Goal: Information Seeking & Learning: Learn about a topic

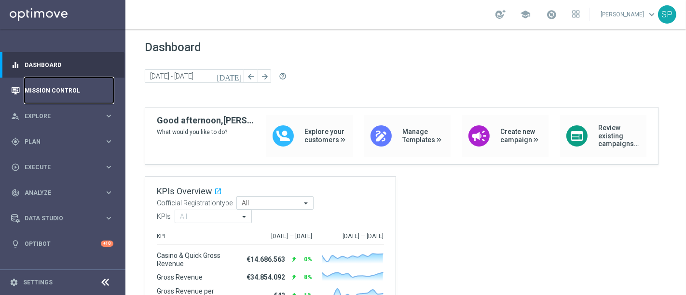
click at [105, 88] on link "Mission Control" at bounding box center [69, 91] width 89 height 26
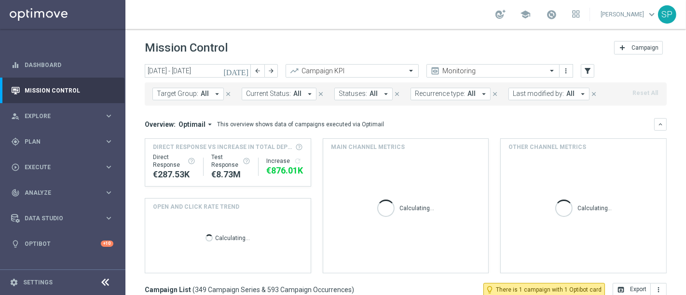
click at [247, 68] on icon "[DATE]" at bounding box center [236, 71] width 26 height 9
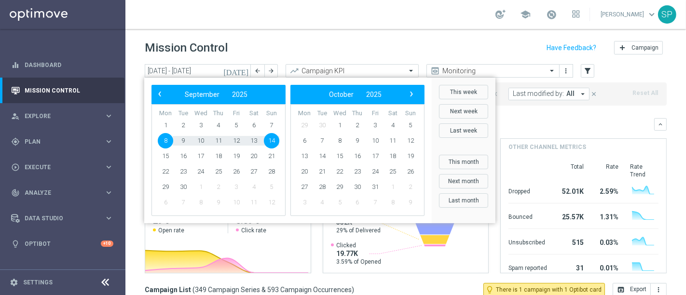
click at [154, 99] on bs-datepicker-navigation-view "‹ ​ September ​ 2025 ​ ›" at bounding box center [216, 94] width 125 height 13
click at [160, 96] on span "‹" at bounding box center [159, 94] width 13 height 13
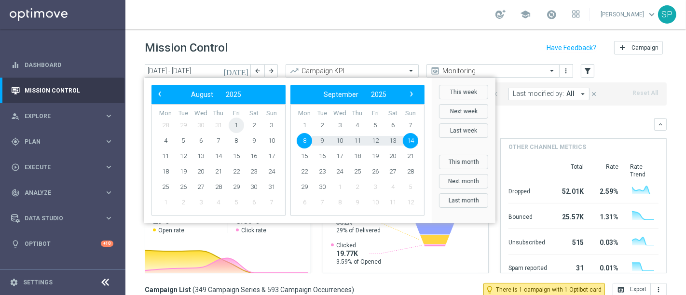
click at [238, 127] on span "1" at bounding box center [236, 125] width 15 height 15
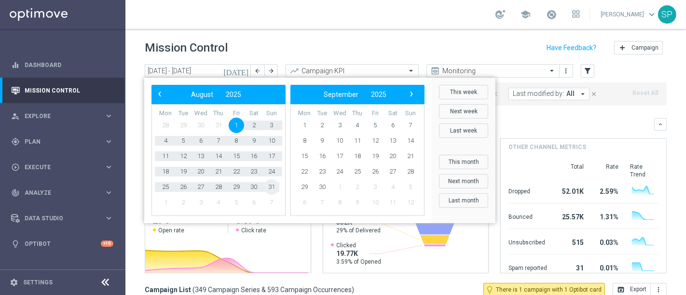
click at [269, 182] on span "31" at bounding box center [271, 187] width 15 height 15
type input "01 Aug 2025 - 31 Aug 2025"
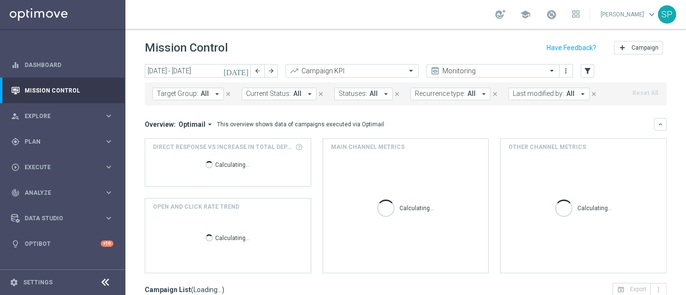
click at [549, 97] on span "Last modified by:" at bounding box center [538, 94] width 51 height 8
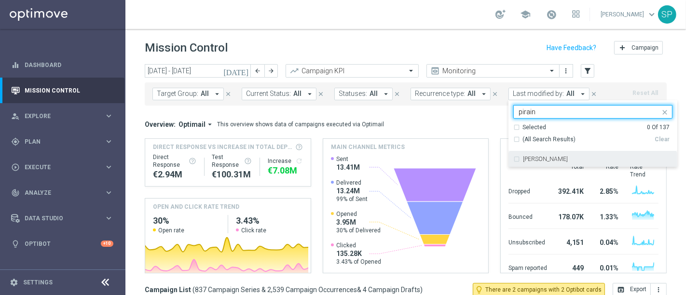
click at [527, 163] on div "[PERSON_NAME]" at bounding box center [592, 159] width 159 height 15
type input "pirain"
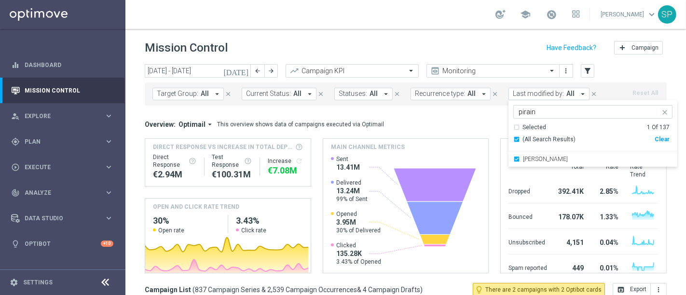
click at [489, 54] on div "Mission Control add Campaign" at bounding box center [406, 48] width 522 height 19
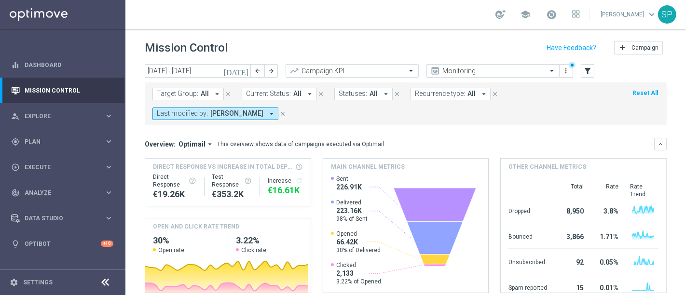
click at [189, 91] on span "Target Group:" at bounding box center [178, 94] width 42 height 8
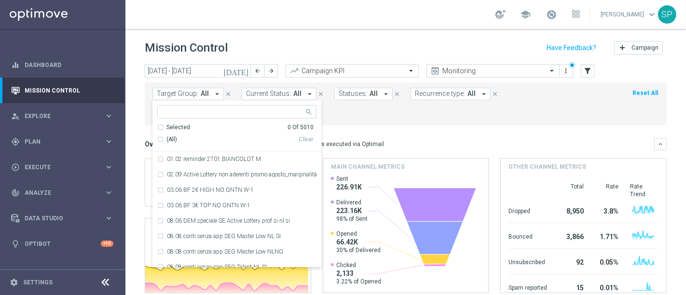
click at [189, 91] on span "Target Group:" at bounding box center [178, 94] width 42 height 8
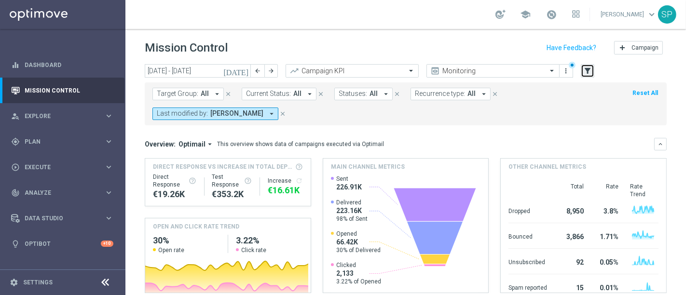
click at [589, 69] on icon "filter_alt" at bounding box center [587, 71] width 9 height 9
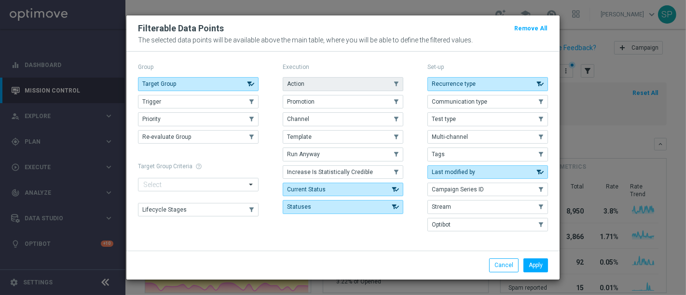
click at [376, 88] on button "Action" at bounding box center [343, 84] width 121 height 14
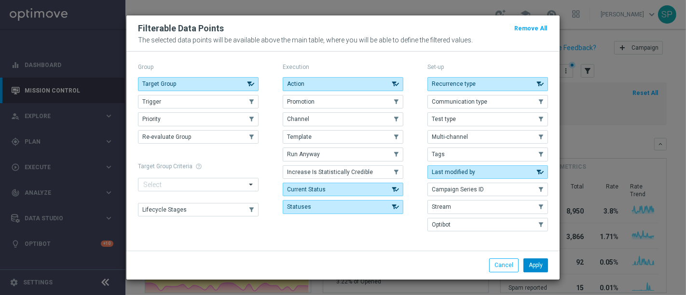
click at [534, 264] on button "Apply" at bounding box center [536, 266] width 25 height 14
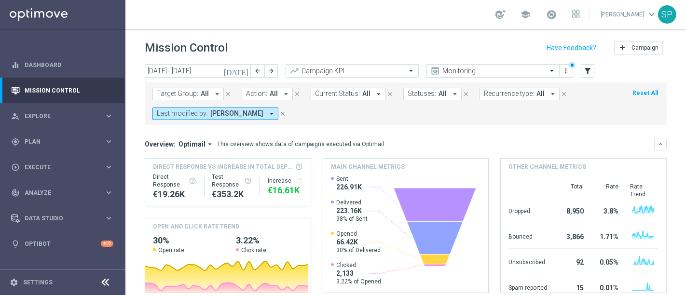
click at [277, 89] on button "Action: All arrow_drop_down" at bounding box center [267, 94] width 51 height 13
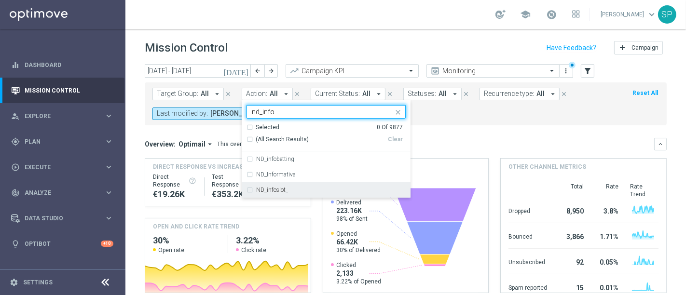
click at [332, 192] on div "ND_infoslot_" at bounding box center [331, 190] width 150 height 6
type input "nd_info"
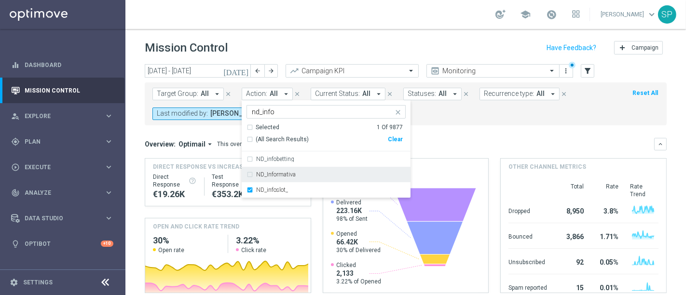
click at [351, 167] on div "ND_Informativa" at bounding box center [326, 174] width 159 height 15
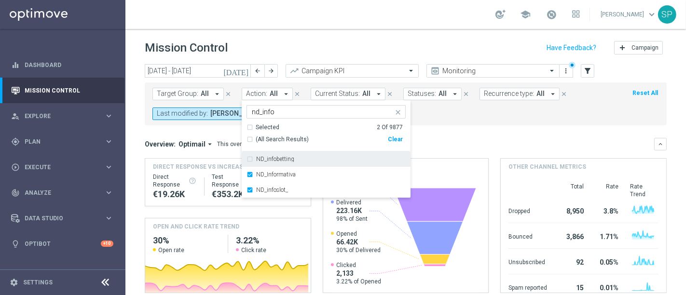
click at [361, 155] on div "ND_infobetting" at bounding box center [326, 159] width 159 height 15
click at [459, 125] on div "Target Group: All arrow_drop_down close Action: All arrow_drop_down Selected 3 …" at bounding box center [406, 104] width 522 height 43
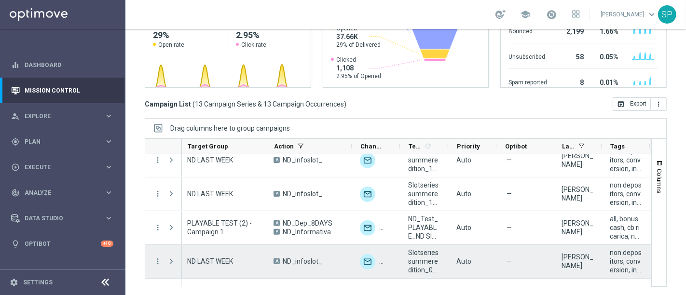
scroll to position [0, 247]
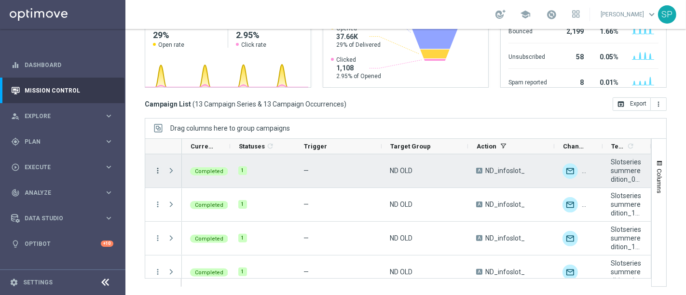
click at [157, 171] on icon "more_vert" at bounding box center [157, 171] width 9 height 9
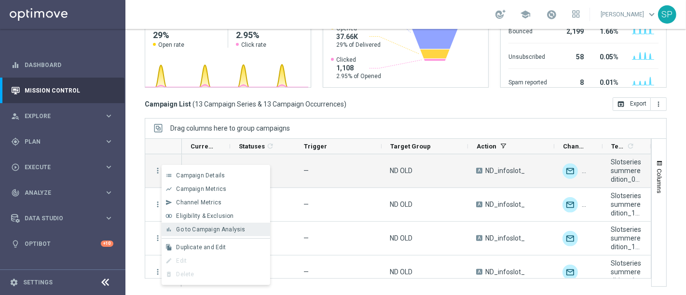
click at [210, 231] on span "Go to Campaign Analysis" at bounding box center [210, 229] width 69 height 7
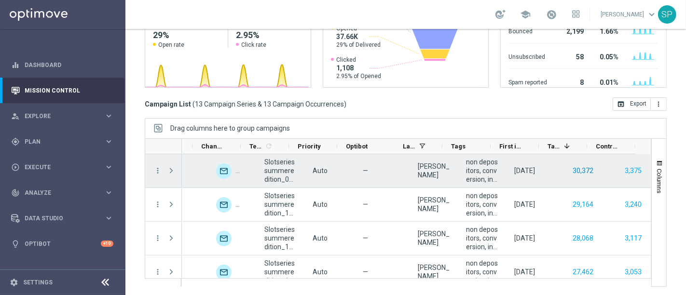
click at [572, 167] on button "30,372" at bounding box center [583, 171] width 23 height 12
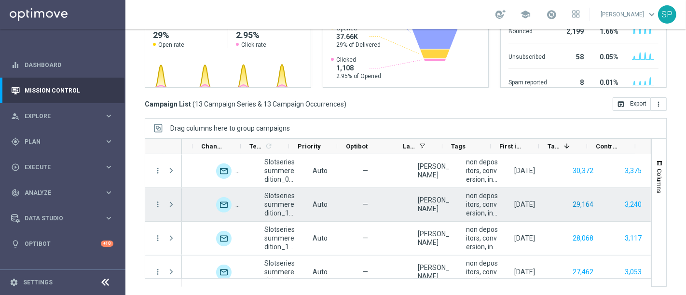
click at [573, 203] on button "29,164" at bounding box center [583, 205] width 23 height 12
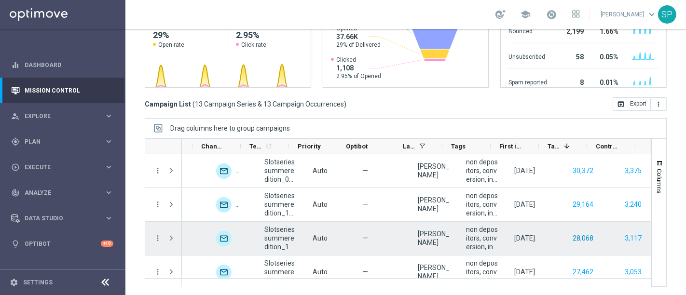
click at [572, 236] on button "28,068" at bounding box center [583, 239] width 23 height 12
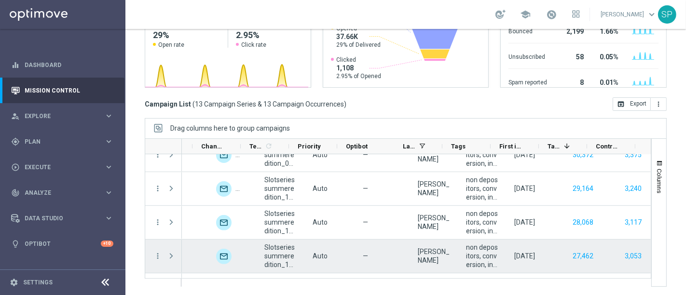
scroll to position [77, 0]
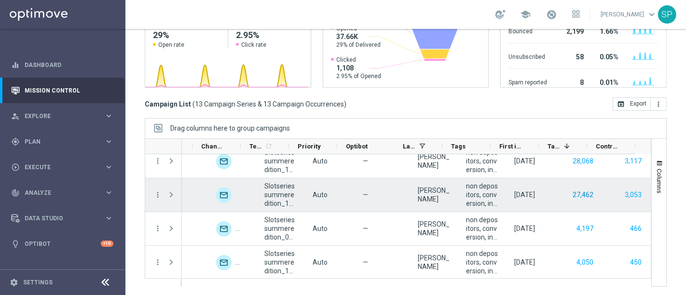
click at [572, 193] on button "27,462" at bounding box center [583, 195] width 23 height 12
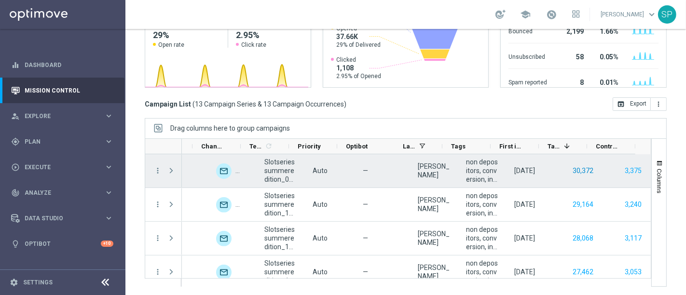
click at [574, 169] on button "30,372" at bounding box center [583, 171] width 23 height 12
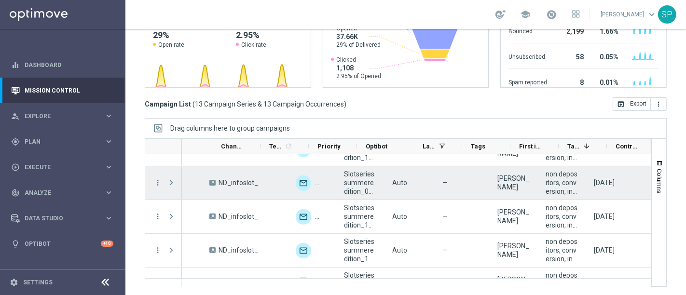
scroll to position [0, 361]
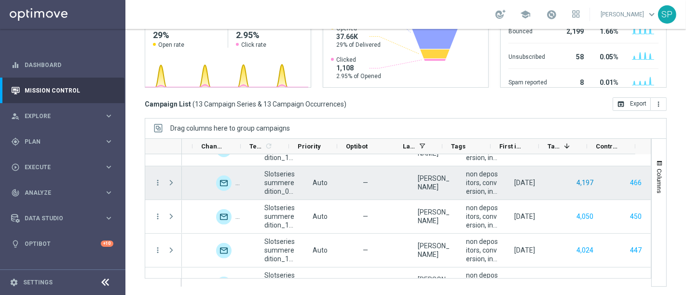
click at [576, 185] on button "4,197" at bounding box center [585, 183] width 19 height 12
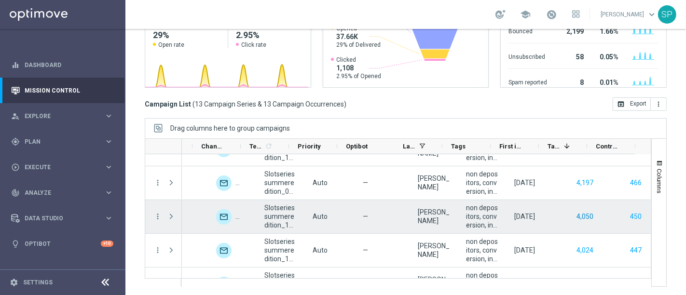
click at [576, 214] on button "4,050" at bounding box center [585, 217] width 19 height 12
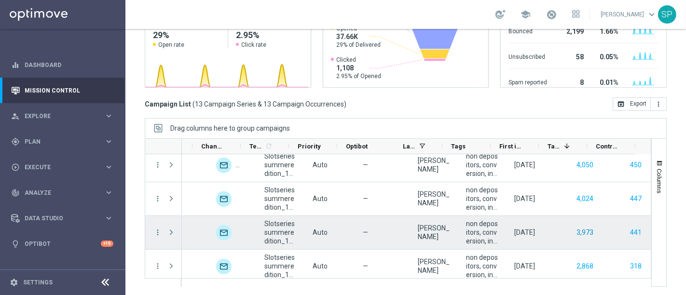
click at [576, 232] on button "3,973" at bounding box center [585, 233] width 19 height 12
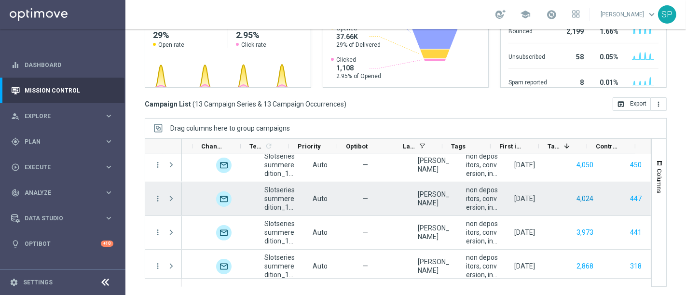
click at [576, 194] on button "4,024" at bounding box center [585, 199] width 19 height 12
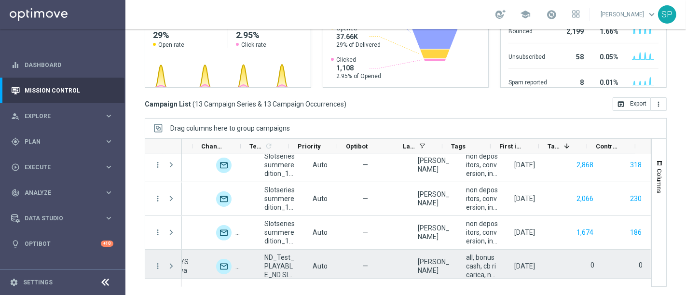
scroll to position [272, 0]
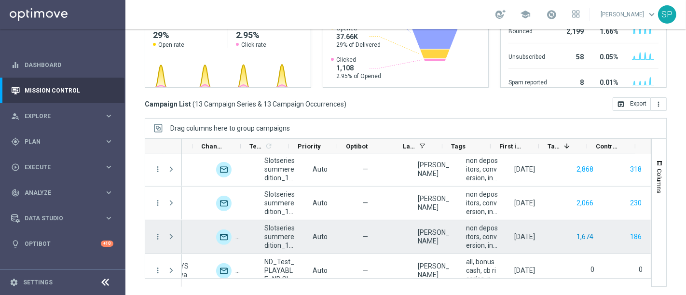
click at [576, 235] on button "1,674" at bounding box center [585, 237] width 19 height 12
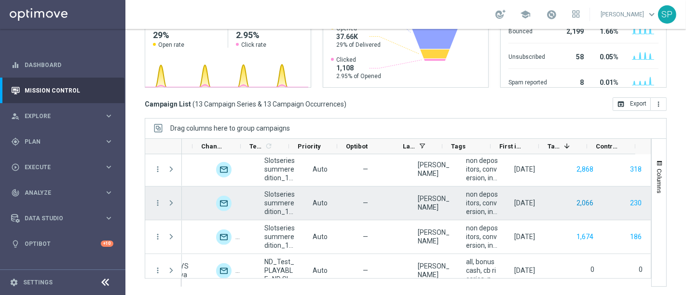
click at [576, 202] on button "2,066" at bounding box center [585, 203] width 19 height 12
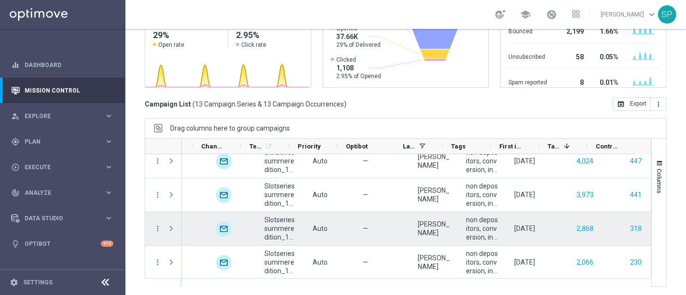
scroll to position [212, 0]
click at [576, 228] on button "2,868" at bounding box center [585, 229] width 19 height 12
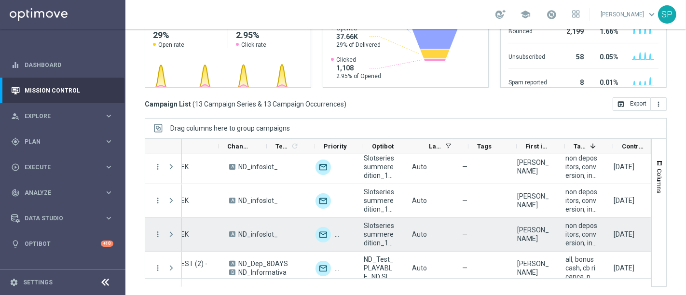
scroll to position [0, 361]
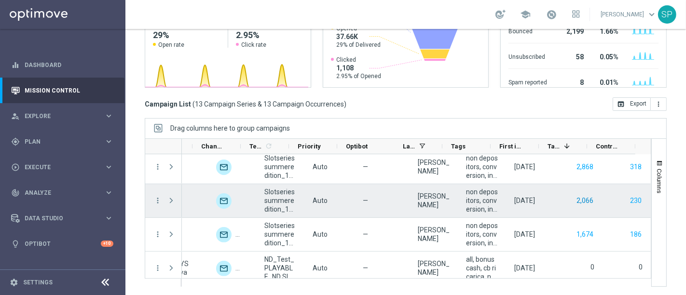
drag, startPoint x: 565, startPoint y: 207, endPoint x: 569, endPoint y: 197, distance: 10.6
click at [569, 197] on div "2,066" at bounding box center [579, 200] width 48 height 33
click at [576, 197] on button "2,066" at bounding box center [585, 201] width 19 height 12
click at [576, 201] on button "2,066" at bounding box center [585, 201] width 19 height 12
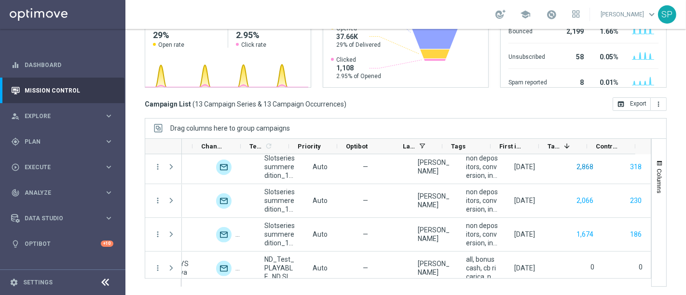
click at [567, 161] on div "ND OLD A ND_infoslot_ unfold_more Slotseriessummeredition_0408 Auto — Serena Pi…" at bounding box center [243, 99] width 816 height 439
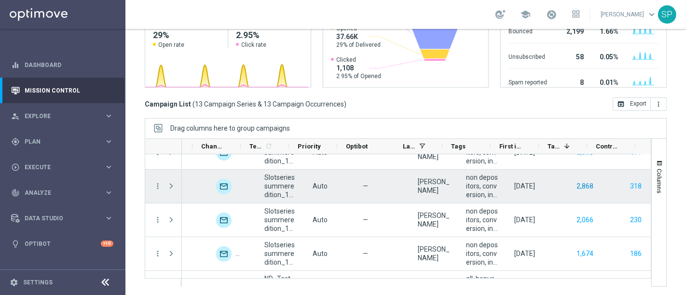
click at [576, 185] on button "2,868" at bounding box center [585, 186] width 19 height 12
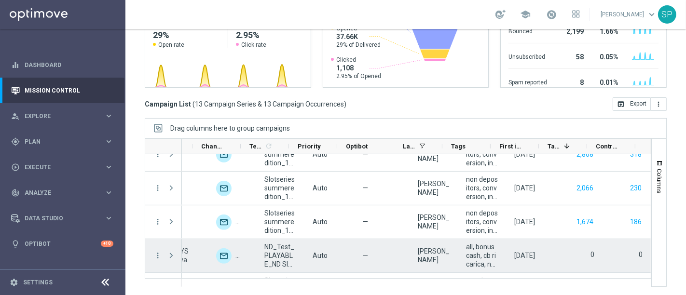
scroll to position [287, 0]
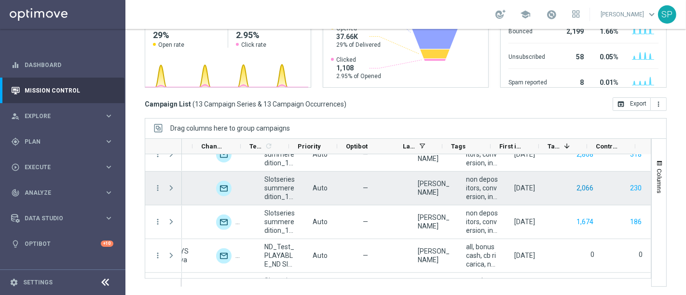
click at [576, 184] on button "2,066" at bounding box center [585, 188] width 19 height 12
click at [576, 187] on button "2,066" at bounding box center [585, 188] width 19 height 12
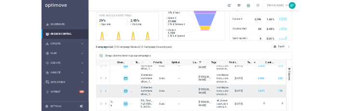
scroll to position [244, 0]
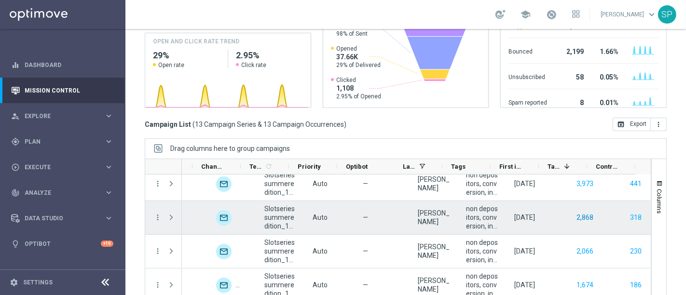
click at [576, 217] on button "2,868" at bounding box center [585, 218] width 19 height 12
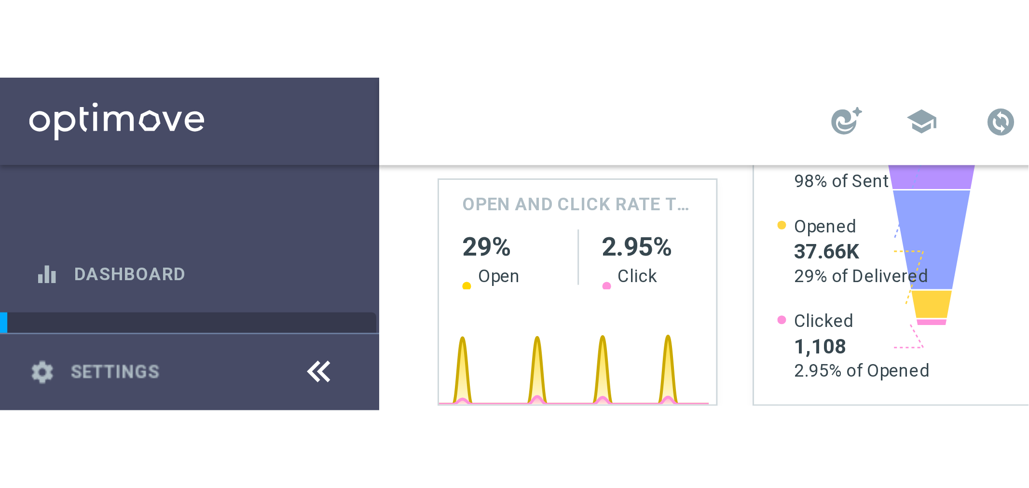
scroll to position [0, 0]
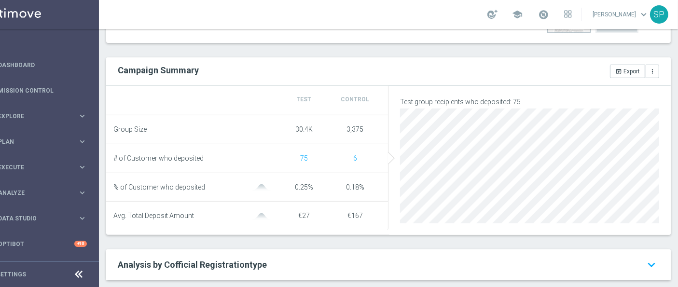
scroll to position [325, 0]
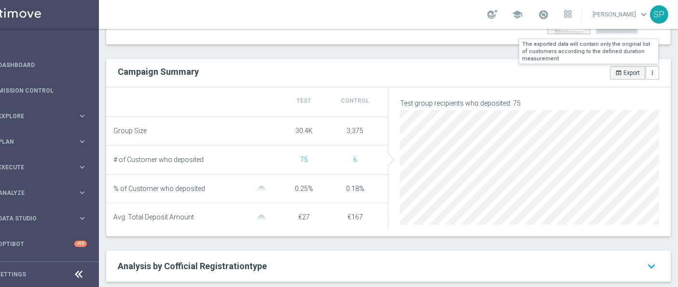
click at [615, 69] on icon "open_in_browser" at bounding box center [618, 72] width 7 height 7
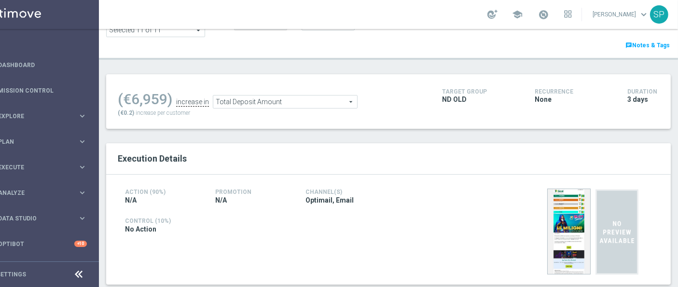
scroll to position [0, 0]
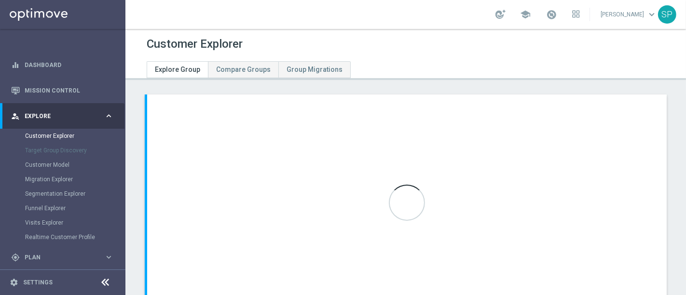
scroll to position [73, 0]
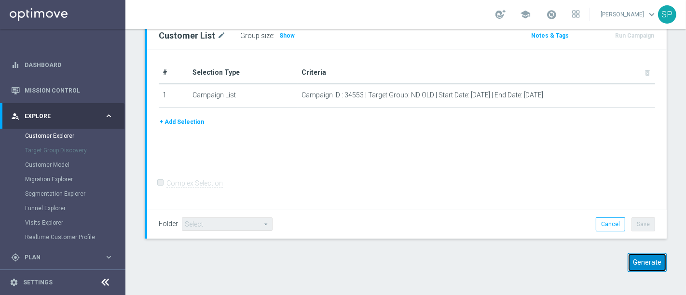
click at [638, 264] on button "Generate" at bounding box center [647, 262] width 39 height 19
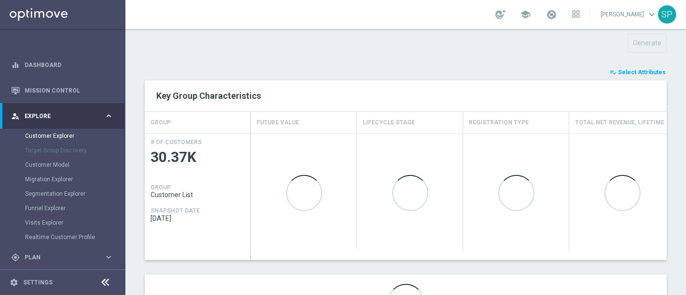
scroll to position [356, 0]
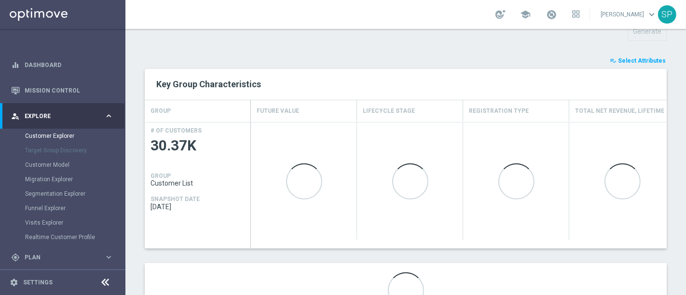
click at [633, 61] on span "Select Attributes" at bounding box center [642, 60] width 48 height 7
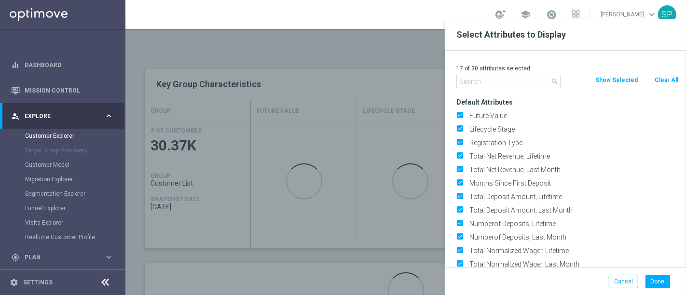
click at [665, 79] on button "Clear All" at bounding box center [667, 80] width 26 height 11
checkbox input "false"
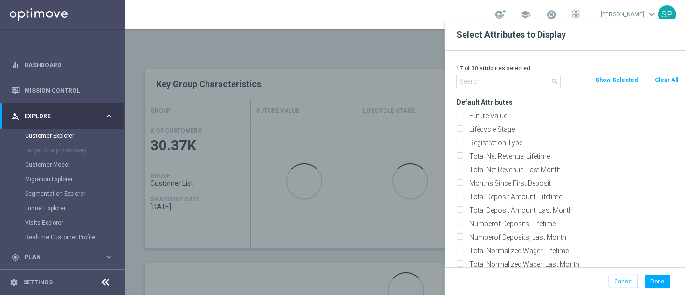
checkbox input "false"
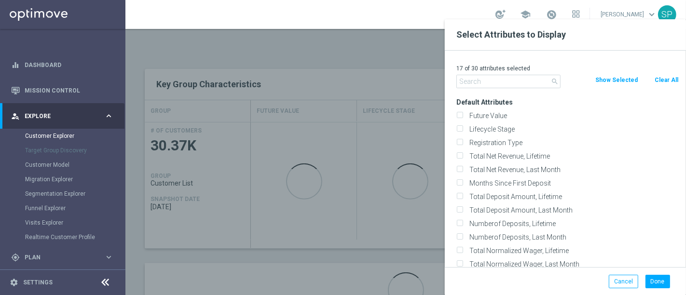
checkbox input "false"
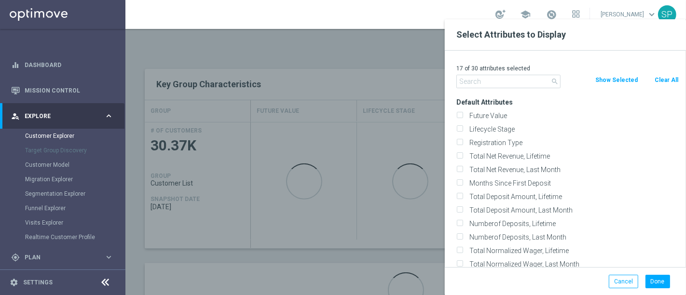
checkbox input "false"
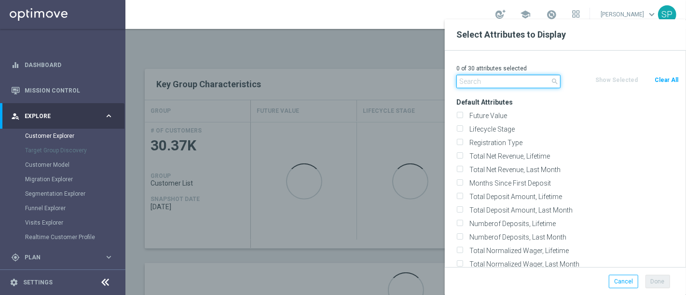
click at [514, 78] on input "text" at bounding box center [509, 82] width 104 height 14
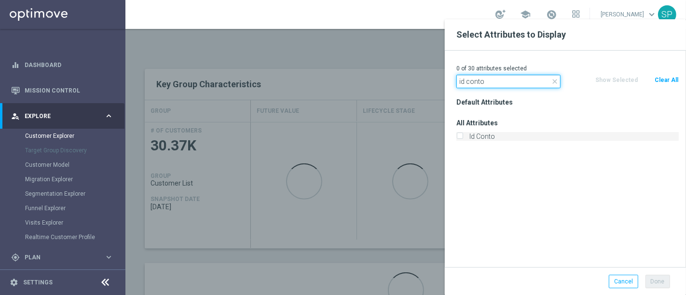
type input "id conto"
click at [485, 135] on label "Id Conto" at bounding box center [572, 136] width 213 height 9
click at [463, 135] on input "Id Conto" at bounding box center [460, 138] width 6 height 6
checkbox input "true"
drag, startPoint x: 493, startPoint y: 80, endPoint x: 371, endPoint y: 78, distance: 121.6
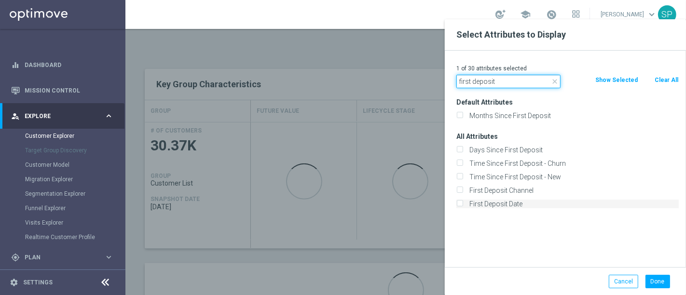
type input "first deposit"
click at [476, 203] on label "First Deposit Date" at bounding box center [572, 204] width 213 height 9
click at [463, 203] on input "First Deposit Date" at bounding box center [460, 205] width 6 height 6
checkbox input "true"
click at [555, 245] on div "Default Attributes Months Since First Deposit All Attributes Days Since First D…" at bounding box center [567, 182] width 237 height 172
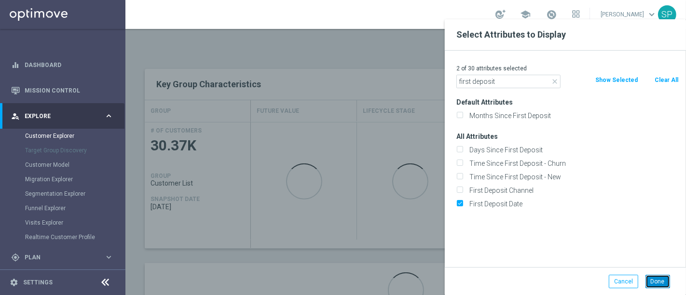
click at [652, 282] on button "Done" at bounding box center [658, 282] width 25 height 14
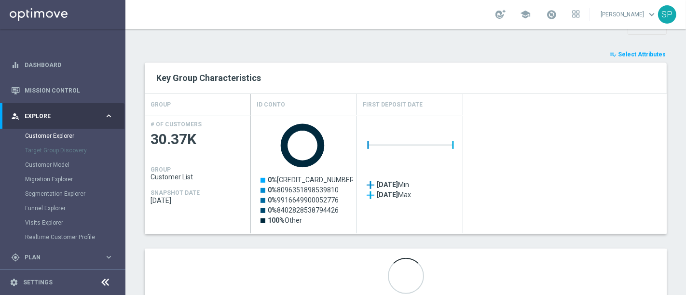
scroll to position [393, 0]
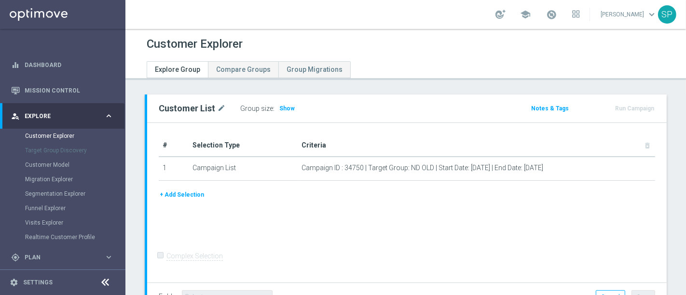
scroll to position [73, 0]
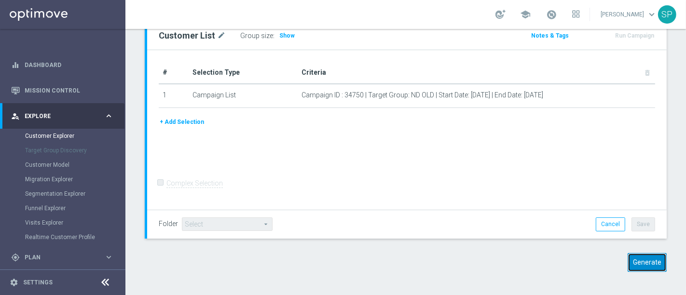
click at [643, 265] on button "Generate" at bounding box center [647, 262] width 39 height 19
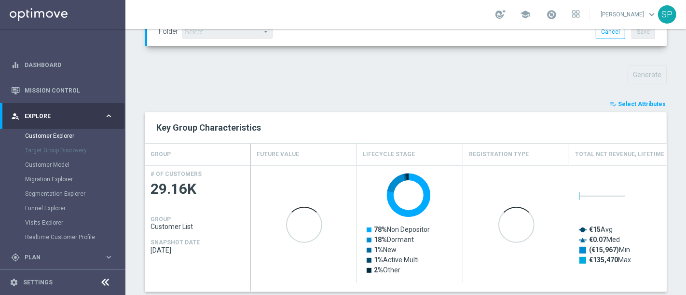
scroll to position [312, 0]
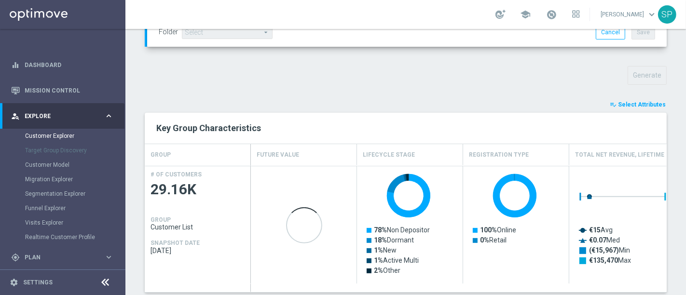
click at [629, 109] on div "playlist_add_check Select Attributes Key Group Characteristics GROUP Future Val…" at bounding box center [406, 230] width 522 height 263
click at [640, 101] on span "Select Attributes" at bounding box center [642, 104] width 48 height 7
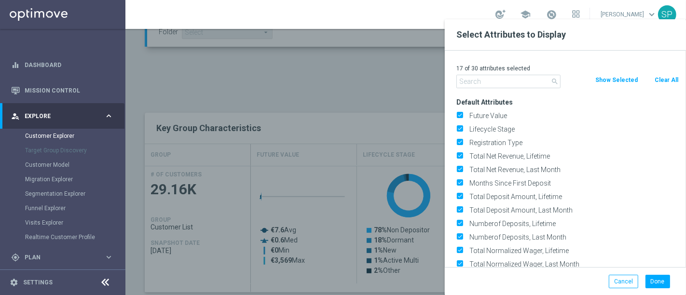
click at [662, 78] on button "Clear All" at bounding box center [667, 80] width 26 height 11
checkbox input "false"
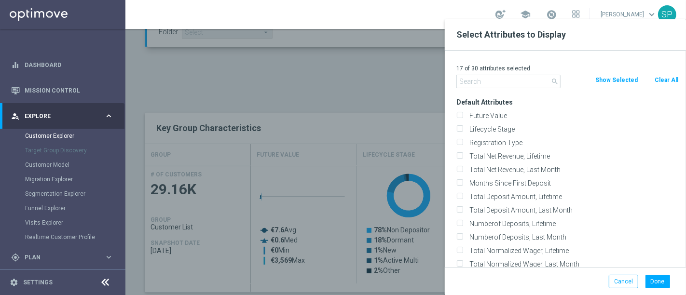
checkbox input "false"
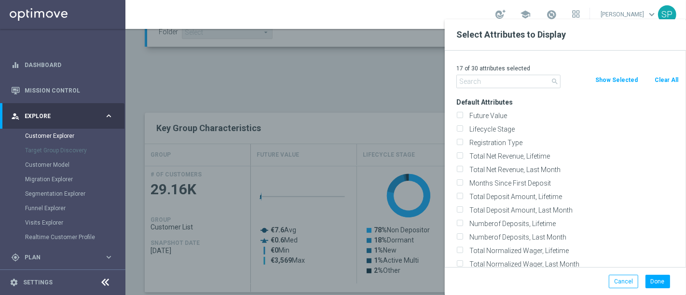
checkbox input "false"
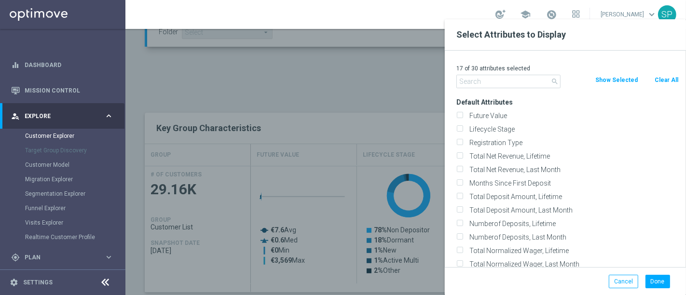
checkbox input "false"
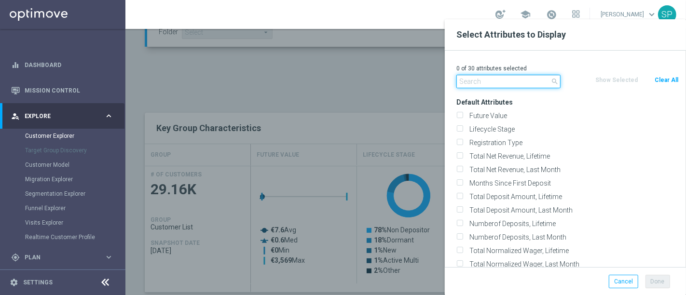
click at [515, 82] on input "text" at bounding box center [509, 82] width 104 height 14
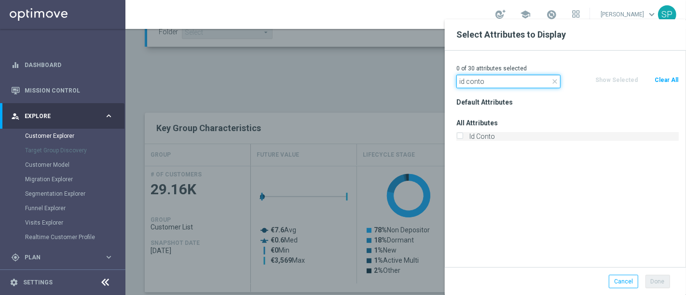
type input "id conto"
click at [474, 139] on label "Id Conto" at bounding box center [572, 136] width 213 height 9
click at [463, 139] on input "Id Conto" at bounding box center [460, 138] width 6 height 6
checkbox input "true"
drag, startPoint x: 497, startPoint y: 80, endPoint x: 389, endPoint y: 83, distance: 108.2
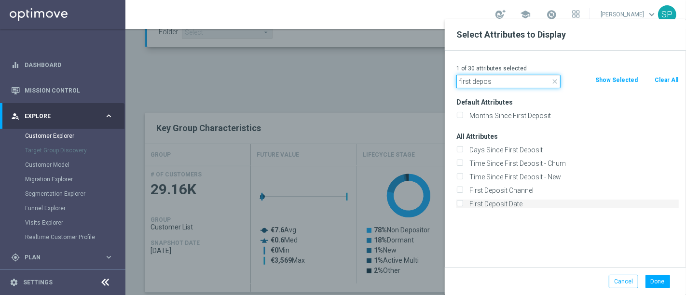
type input "first depos"
click at [490, 204] on label "First Deposit Date" at bounding box center [572, 204] width 213 height 9
click at [463, 204] on input "First Deposit Date" at bounding box center [460, 205] width 6 height 6
checkbox input "true"
click at [653, 276] on button "Done" at bounding box center [658, 282] width 25 height 14
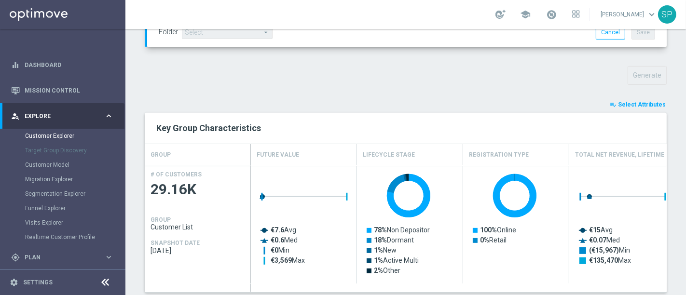
type input "Search"
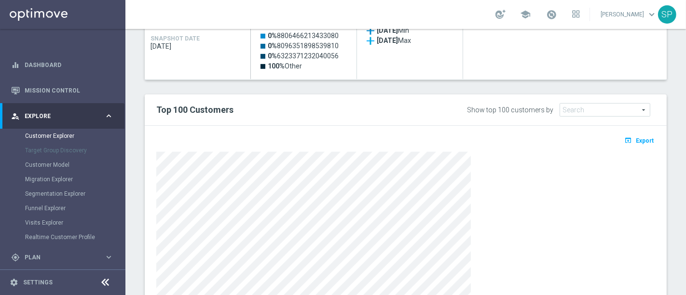
scroll to position [605, 0]
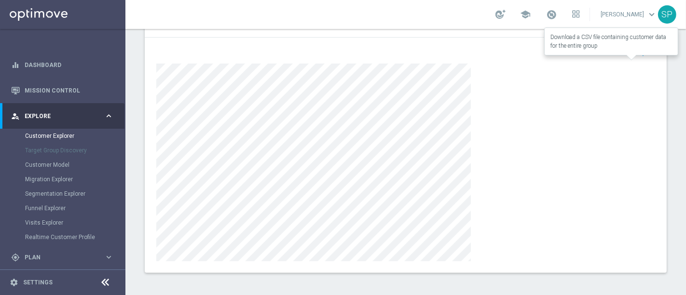
click at [636, 53] on span "Export" at bounding box center [645, 52] width 18 height 7
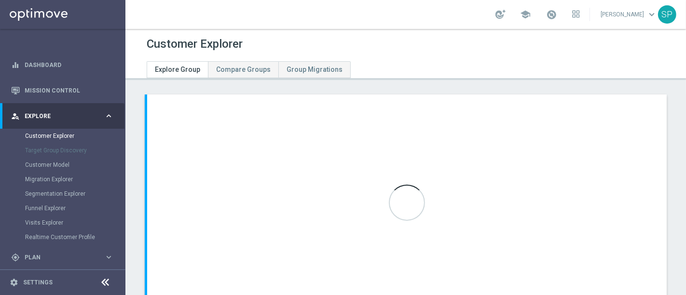
scroll to position [73, 0]
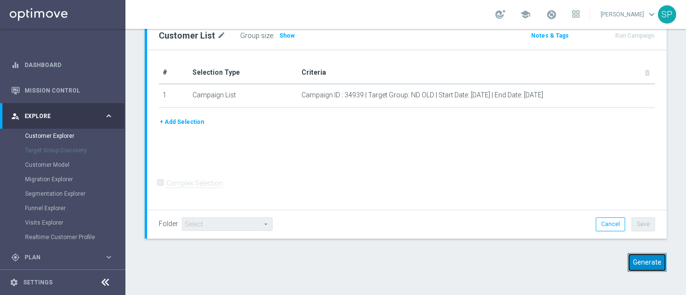
click at [645, 268] on button "Generate" at bounding box center [647, 262] width 39 height 19
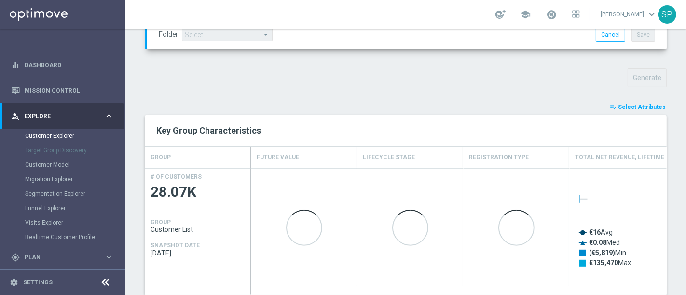
scroll to position [322, 0]
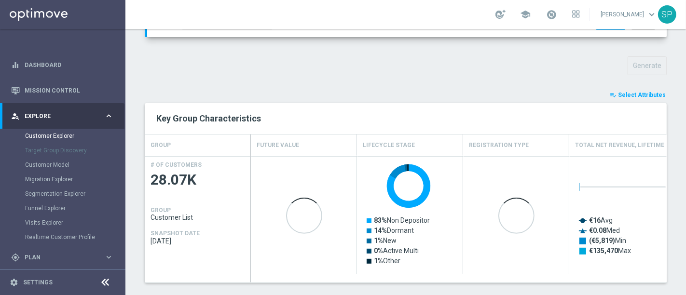
click at [652, 92] on span "Select Attributes" at bounding box center [642, 95] width 48 height 7
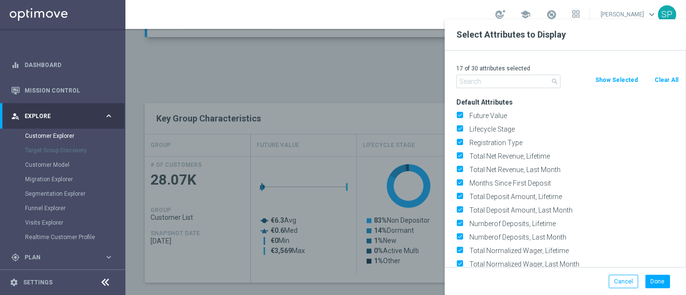
click at [666, 78] on button "Clear All" at bounding box center [667, 80] width 26 height 11
checkbox input "false"
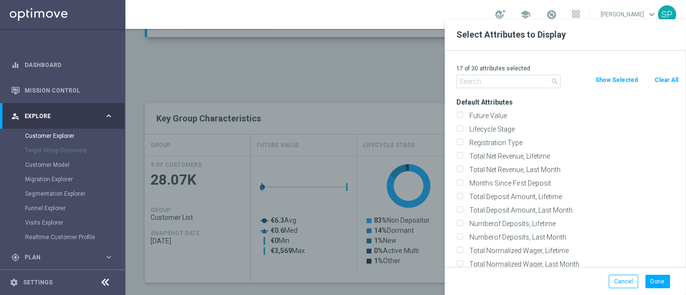
checkbox input "false"
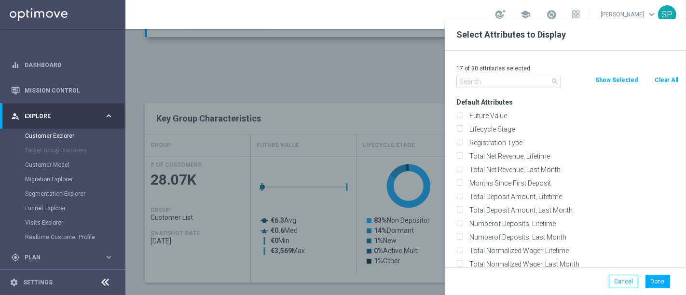
checkbox input "false"
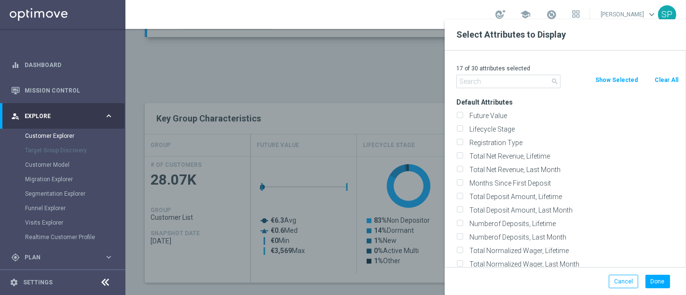
checkbox input "false"
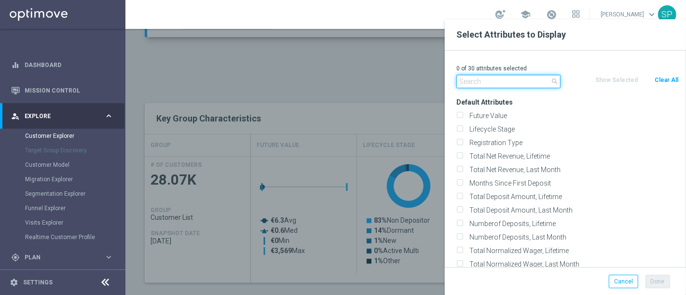
click at [513, 84] on input "text" at bounding box center [509, 82] width 104 height 14
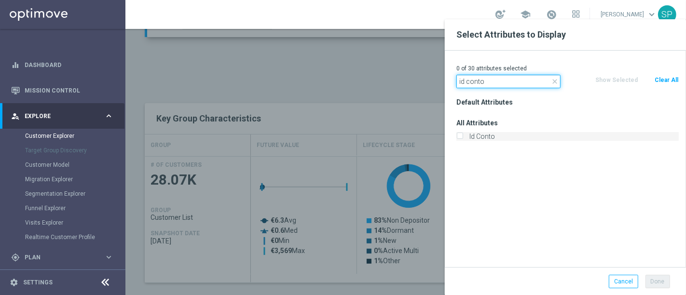
type input "id conto"
click at [462, 138] on input "Id Conto" at bounding box center [460, 138] width 6 height 6
checkbox input "true"
drag, startPoint x: 500, startPoint y: 79, endPoint x: 389, endPoint y: 77, distance: 111.0
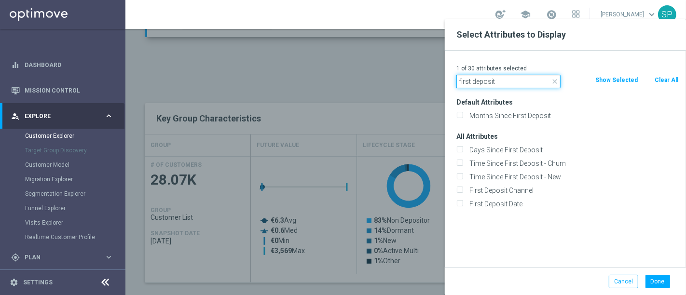
type input "first deposit"
click at [496, 200] on label "First Deposit Date" at bounding box center [572, 204] width 213 height 9
click at [463, 202] on input "First Deposit Date" at bounding box center [460, 205] width 6 height 6
checkbox input "true"
click at [651, 283] on button "Done" at bounding box center [658, 282] width 25 height 14
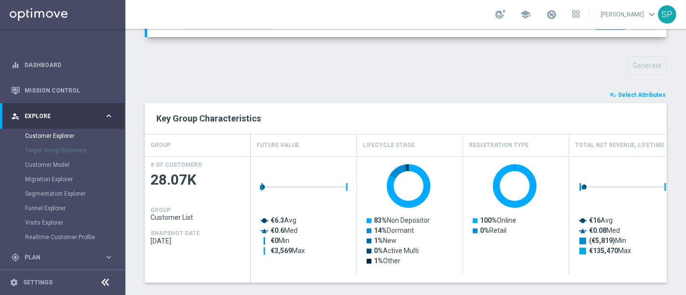
type input "Search"
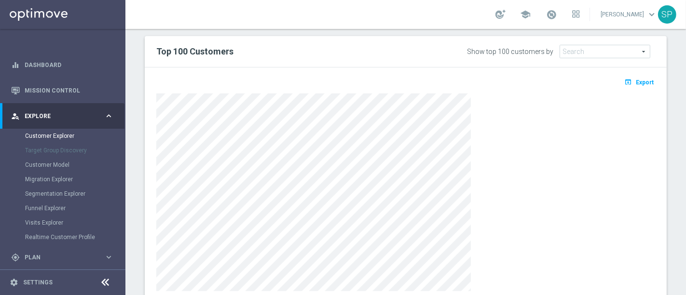
scroll to position [602, 0]
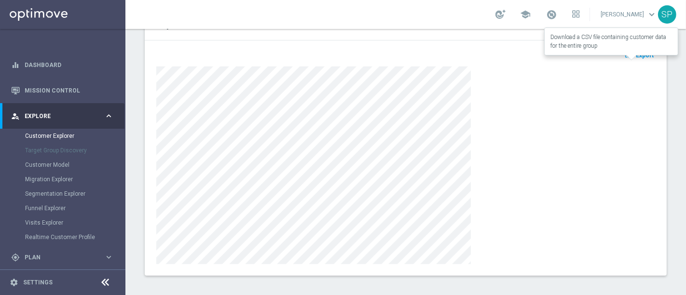
click at [629, 49] on button "open_in_browser Export" at bounding box center [639, 55] width 32 height 13
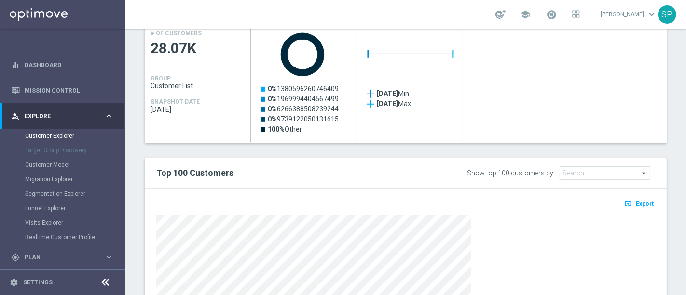
scroll to position [605, 0]
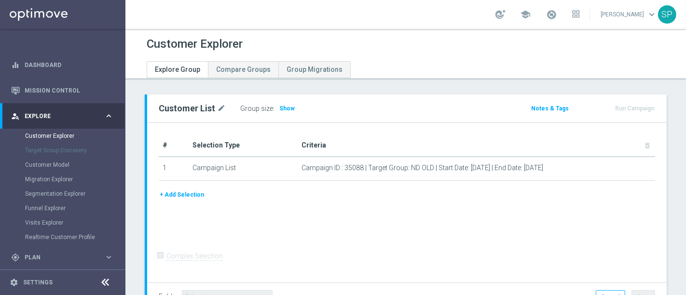
scroll to position [73, 0]
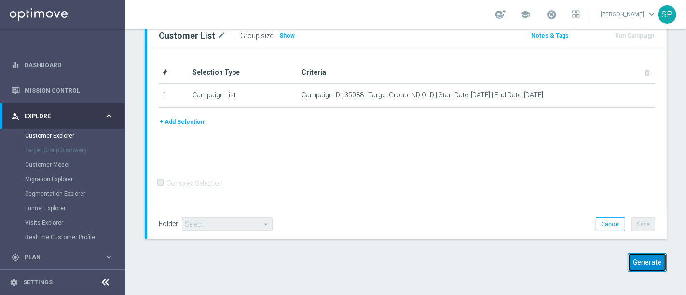
click at [633, 271] on button "Generate" at bounding box center [647, 262] width 39 height 19
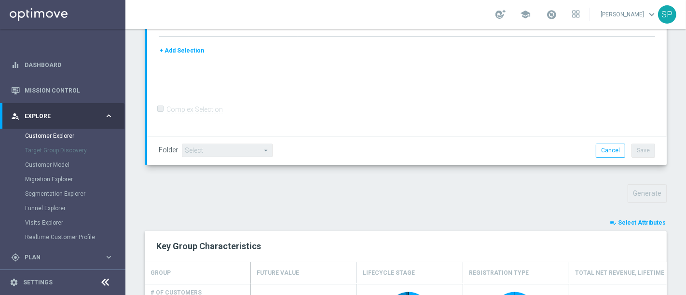
scroll to position [204, 0]
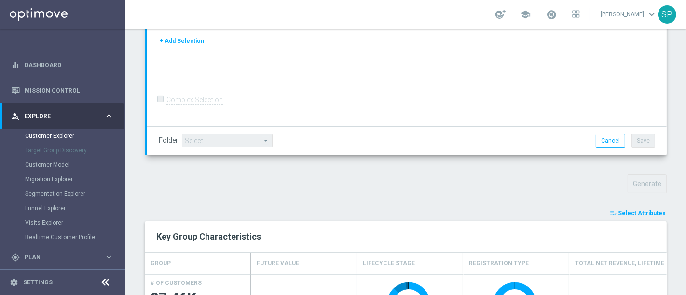
click at [647, 211] on span "Select Attributes" at bounding box center [642, 213] width 48 height 7
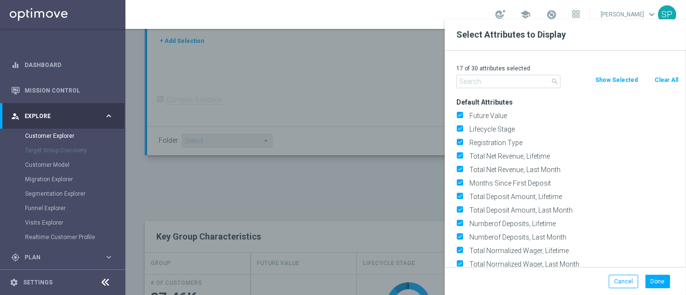
click at [655, 82] on button "Clear All" at bounding box center [667, 80] width 26 height 11
checkbox input "false"
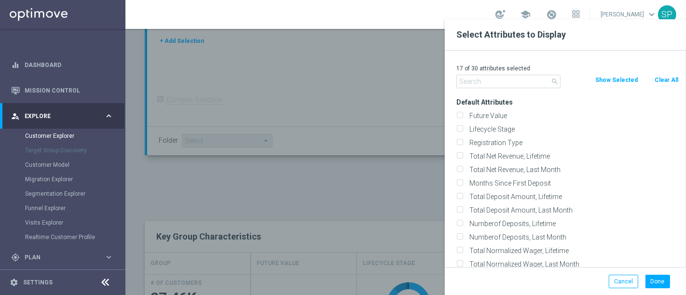
checkbox input "false"
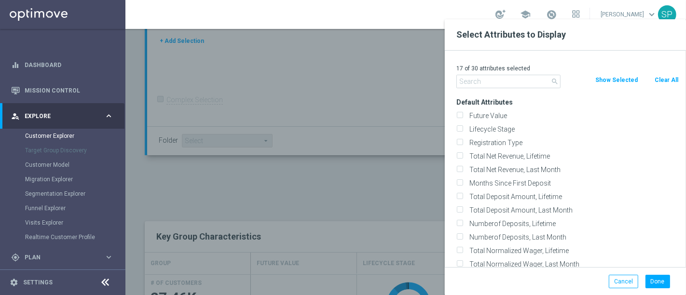
checkbox input "false"
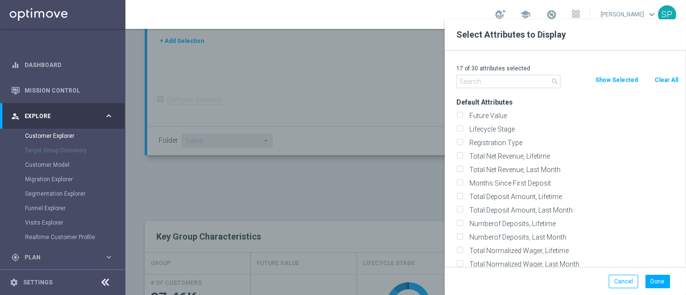
checkbox input "false"
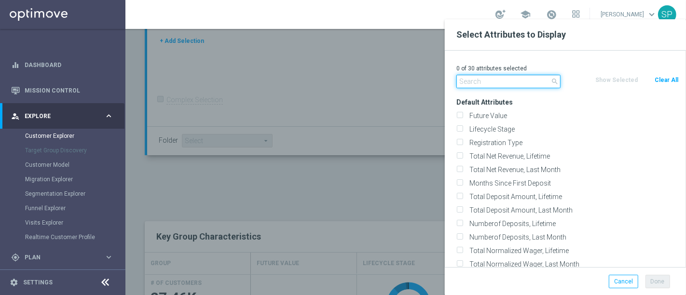
click at [509, 78] on input "text" at bounding box center [509, 82] width 104 height 14
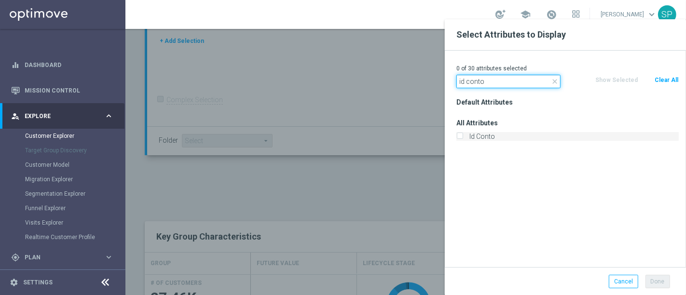
type input "id conto"
click at [492, 134] on label "Id Conto" at bounding box center [572, 136] width 213 height 9
click at [463, 135] on input "Id Conto" at bounding box center [460, 138] width 6 height 6
checkbox input "true"
drag, startPoint x: 491, startPoint y: 78, endPoint x: 430, endPoint y: 71, distance: 60.7
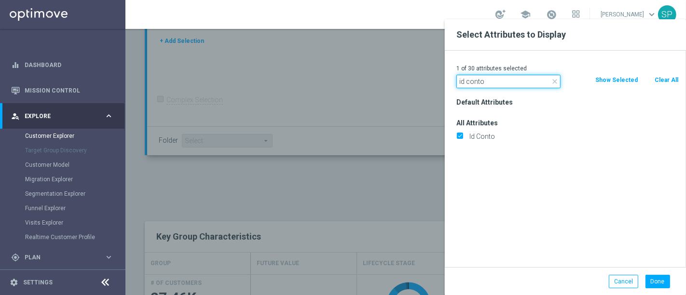
type input "i"
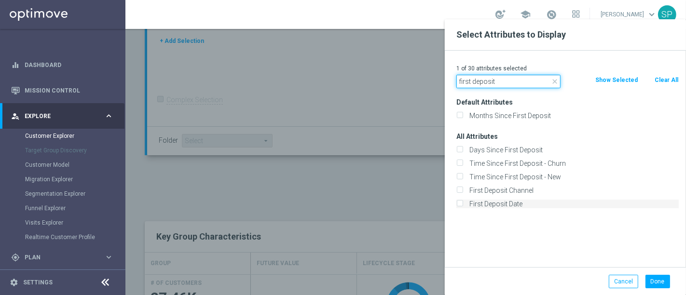
type input "first deposit"
click at [533, 205] on label "First Deposit Date" at bounding box center [572, 204] width 213 height 9
click at [463, 205] on input "First Deposit Date" at bounding box center [460, 205] width 6 height 6
checkbox input "true"
click at [645, 282] on div "Done" at bounding box center [656, 282] width 36 height 14
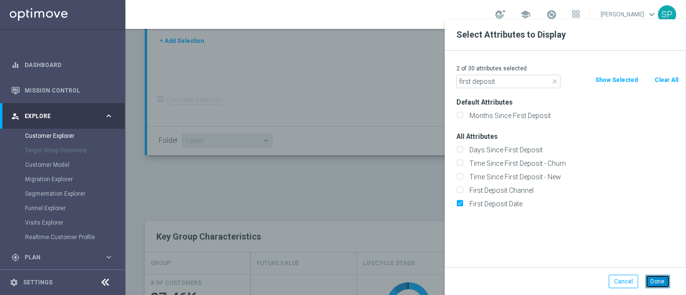
click at [654, 282] on button "Done" at bounding box center [658, 282] width 25 height 14
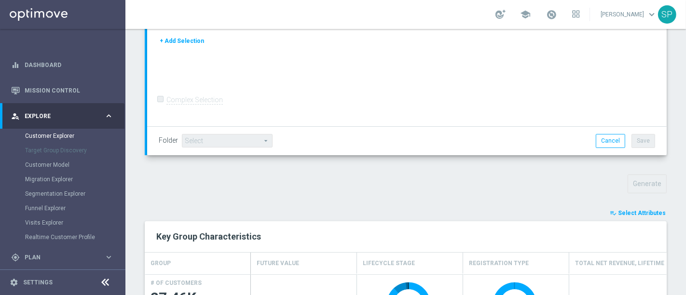
type input "Search"
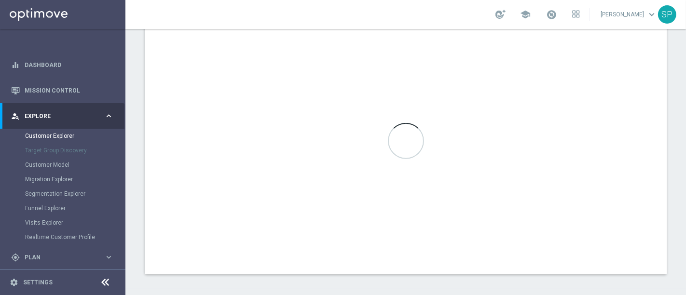
scroll to position [605, 0]
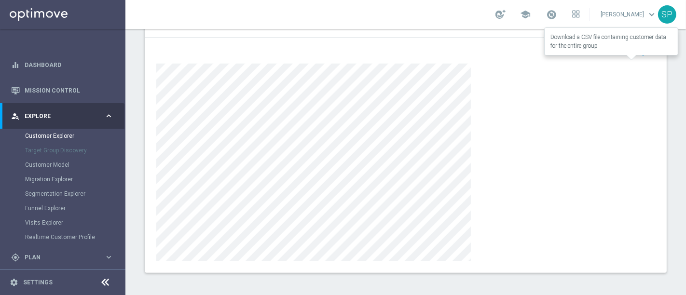
click at [639, 49] on span "Export" at bounding box center [645, 52] width 18 height 7
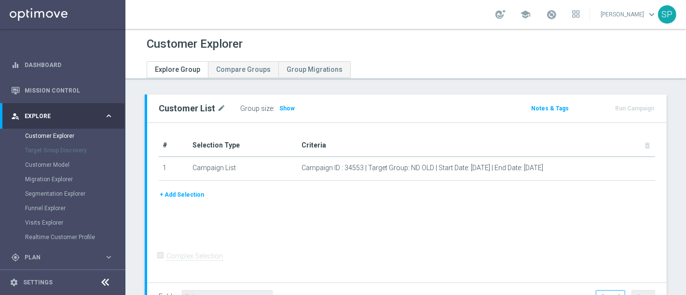
scroll to position [73, 0]
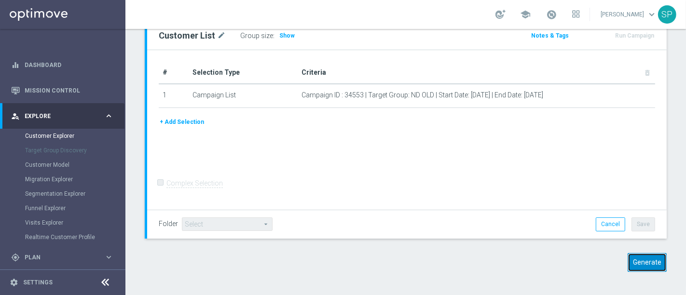
click at [630, 258] on button "Generate" at bounding box center [647, 262] width 39 height 19
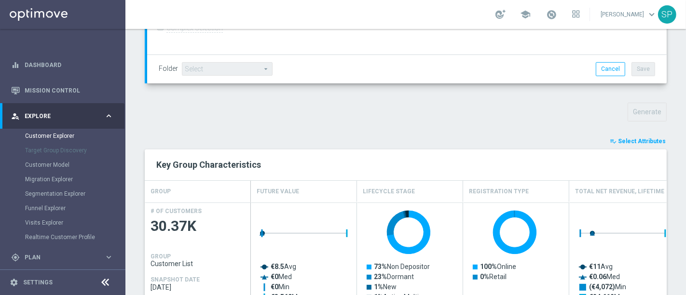
scroll to position [276, 0]
click at [626, 139] on span "Select Attributes" at bounding box center [642, 141] width 48 height 7
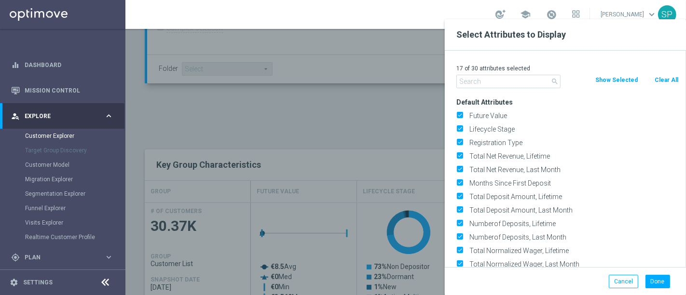
click at [666, 79] on button "Clear All" at bounding box center [667, 80] width 26 height 11
checkbox input "false"
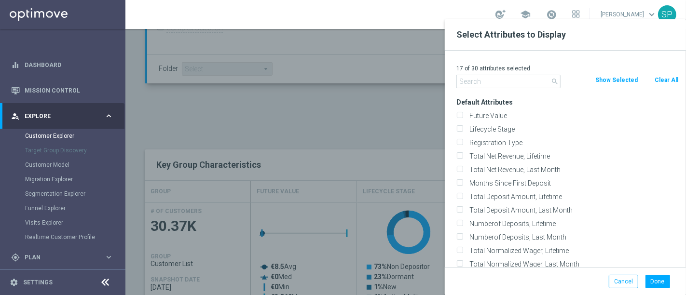
checkbox input "false"
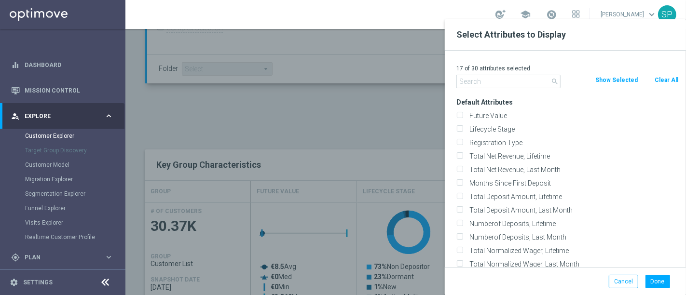
checkbox input "false"
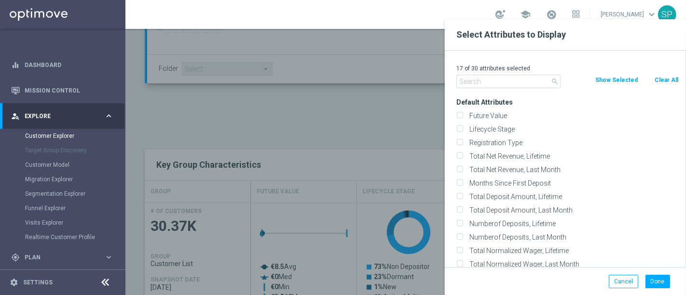
checkbox input "false"
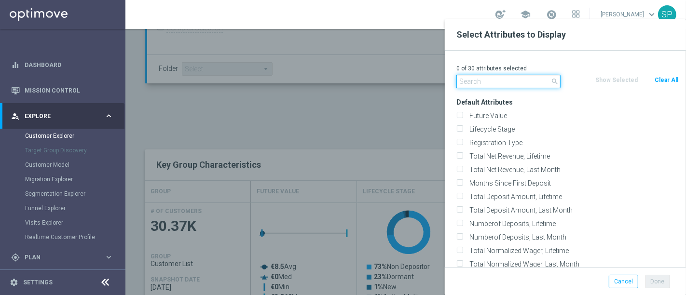
click at [486, 76] on input "text" at bounding box center [509, 82] width 104 height 14
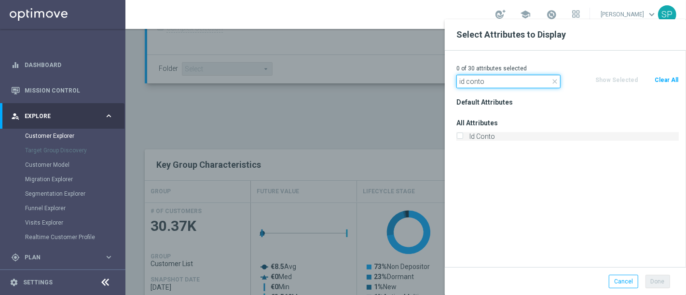
type input "id conto"
click at [477, 138] on label "Id Conto" at bounding box center [572, 136] width 213 height 9
click at [463, 138] on input "Id Conto" at bounding box center [460, 138] width 6 height 6
checkbox input "true"
drag, startPoint x: 485, startPoint y: 84, endPoint x: 396, endPoint y: 72, distance: 89.7
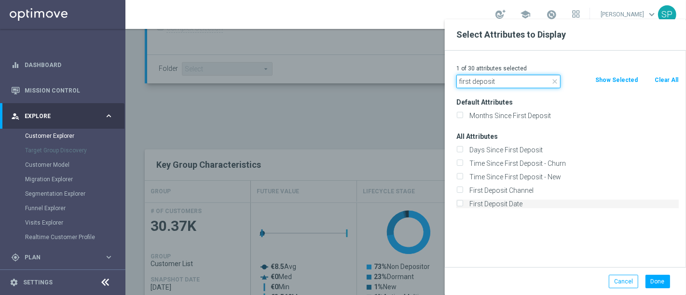
type input "first deposit"
click at [485, 202] on label "First Deposit Date" at bounding box center [572, 204] width 213 height 9
click at [463, 202] on input "First Deposit Date" at bounding box center [460, 205] width 6 height 6
checkbox input "true"
click at [657, 285] on button "Done" at bounding box center [658, 282] width 25 height 14
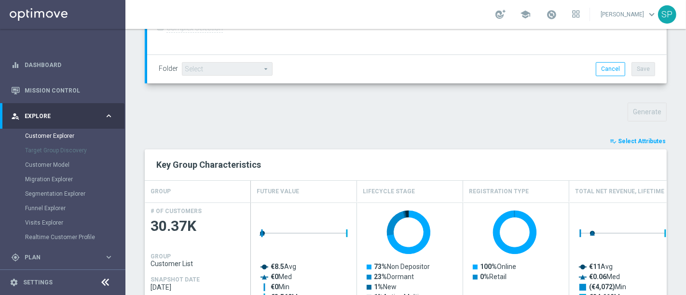
type input "Search"
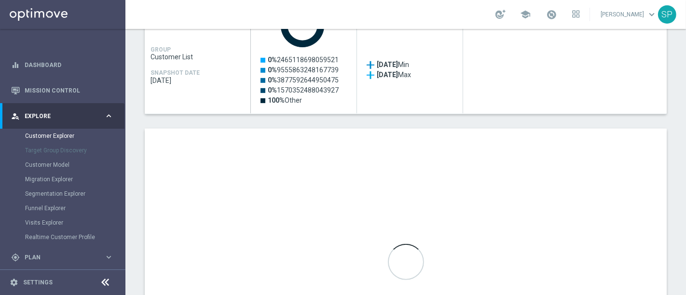
scroll to position [605, 0]
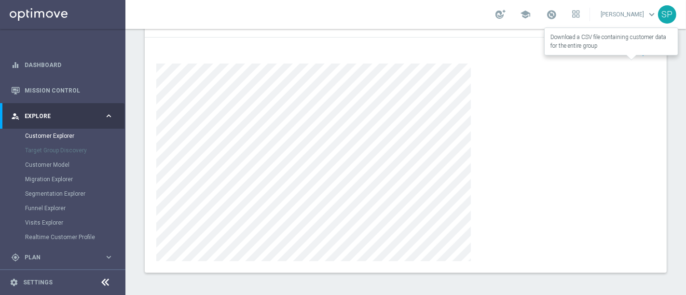
click at [631, 55] on button "open_in_browser Export" at bounding box center [639, 52] width 32 height 13
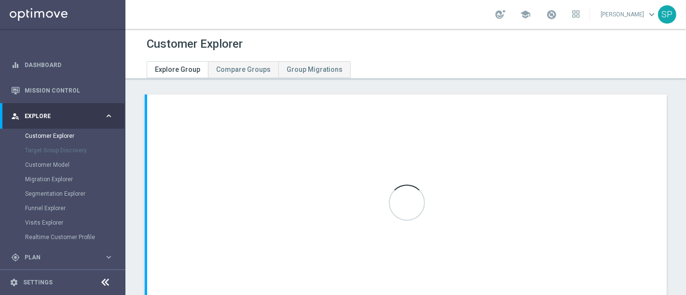
scroll to position [73, 0]
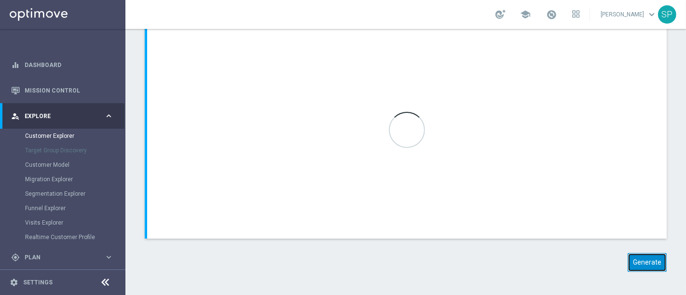
click at [650, 266] on button "Generate" at bounding box center [647, 262] width 39 height 19
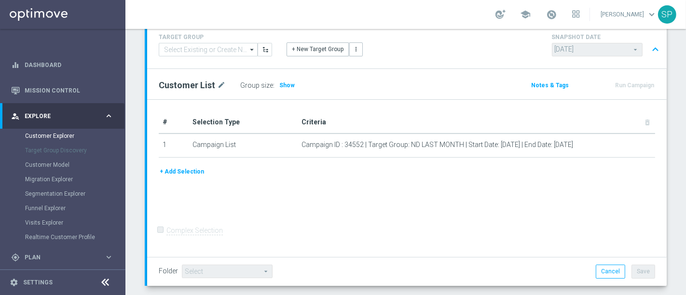
scroll to position [0, 0]
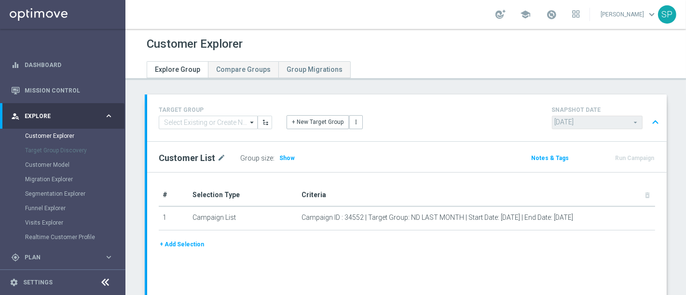
click at [638, 268] on div "# Selection Type Criteria delete_forever 1 Campaign List Campaign ID : 34552 | …" at bounding box center [407, 252] width 520 height 158
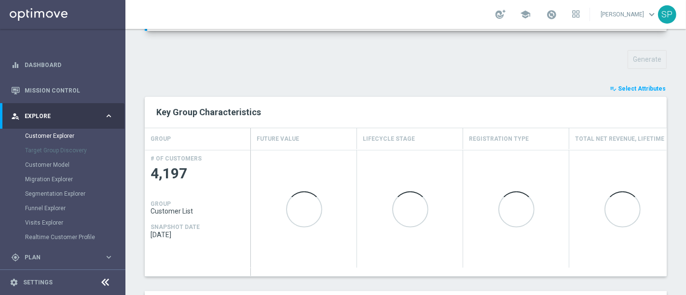
scroll to position [334, 0]
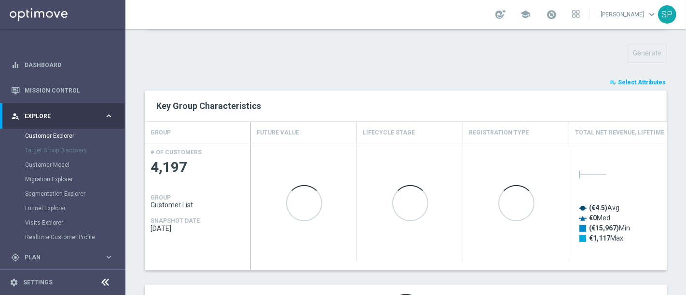
click at [628, 77] on button "playlist_add_check Select Attributes" at bounding box center [638, 82] width 58 height 11
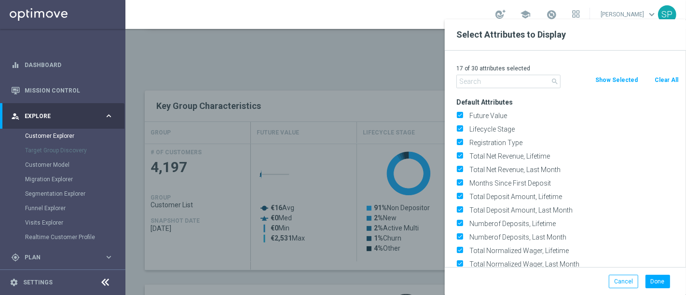
click at [666, 76] on button "Clear All" at bounding box center [667, 80] width 26 height 11
checkbox input "false"
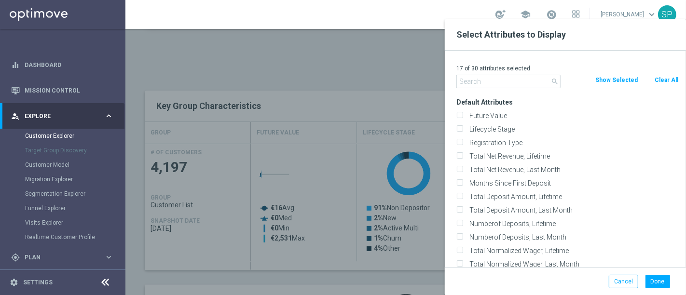
checkbox input "false"
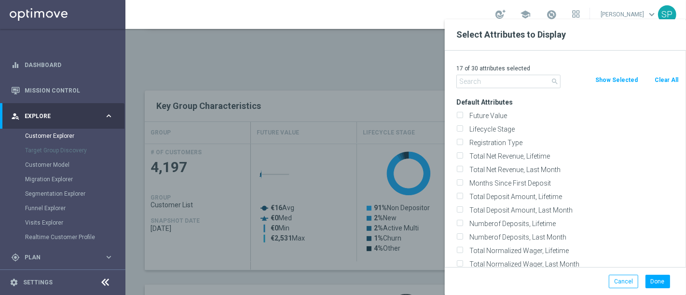
checkbox input "false"
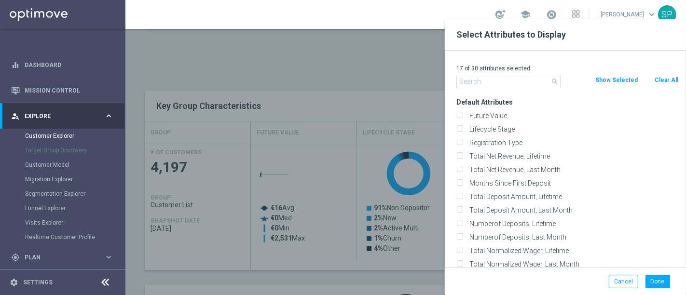
checkbox input "false"
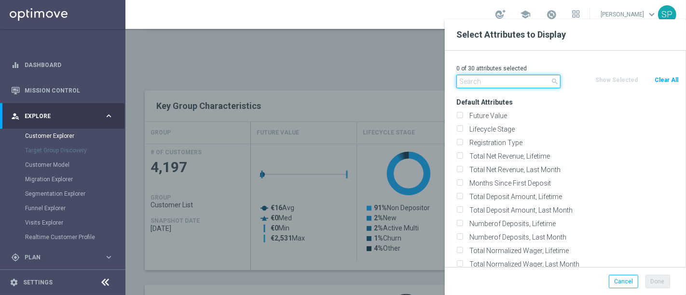
click at [467, 79] on input "text" at bounding box center [509, 82] width 104 height 14
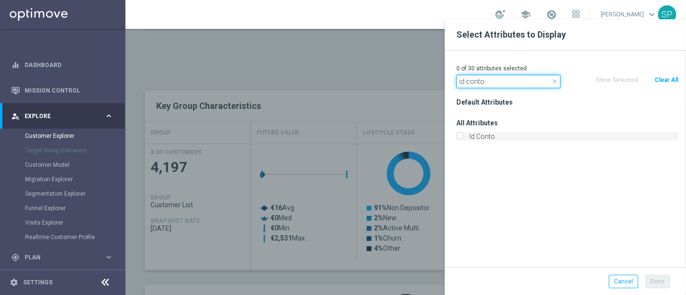
type input "id conto"
click at [467, 137] on label "Id Conto" at bounding box center [572, 136] width 213 height 9
click at [463, 137] on input "Id Conto" at bounding box center [460, 138] width 6 height 6
checkbox input "true"
drag, startPoint x: 493, startPoint y: 83, endPoint x: 313, endPoint y: 60, distance: 181.9
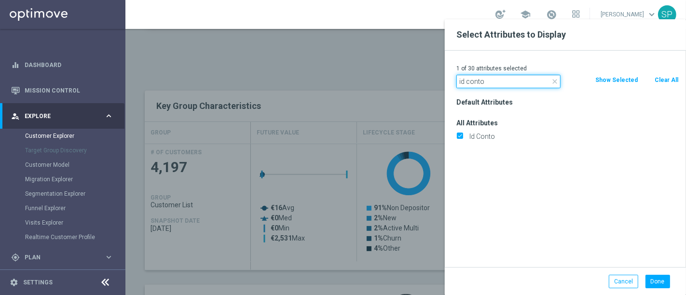
type input "d"
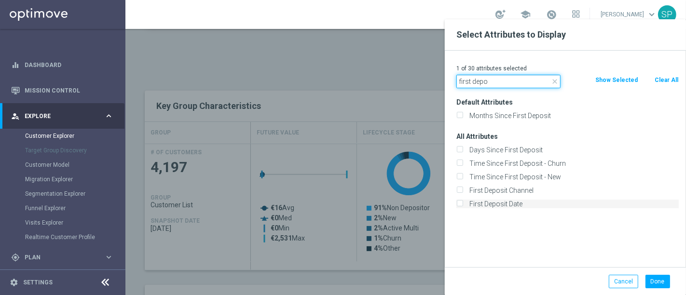
type input "first depo"
click at [478, 208] on label "First Deposit Date" at bounding box center [572, 204] width 213 height 9
click at [463, 208] on input "First Deposit Date" at bounding box center [460, 205] width 6 height 6
checkbox input "true"
click at [668, 287] on button "Done" at bounding box center [658, 282] width 25 height 14
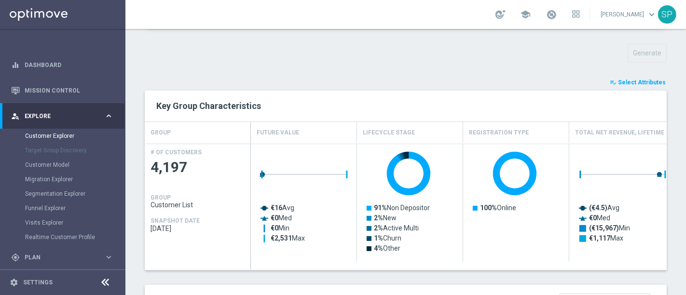
type input "Search"
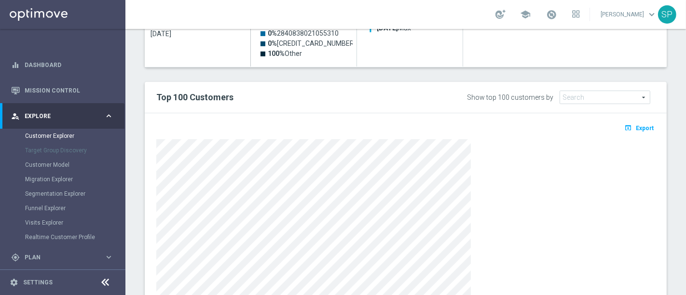
scroll to position [531, 0]
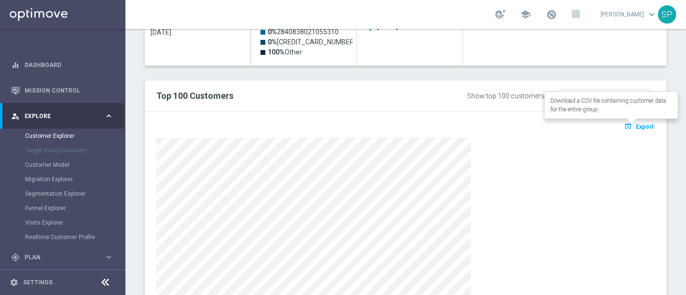
click at [636, 124] on span "Export" at bounding box center [645, 127] width 18 height 7
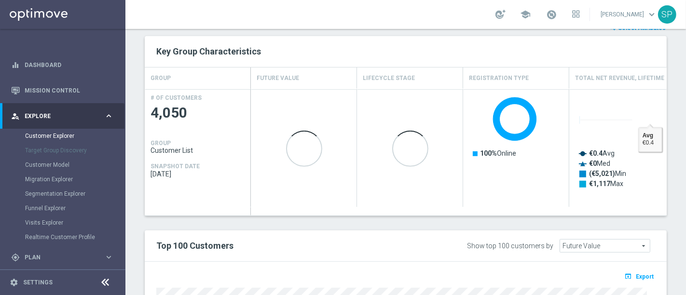
scroll to position [265, 0]
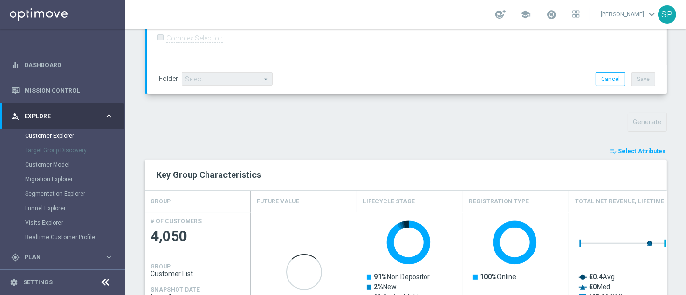
click at [645, 148] on span "Select Attributes" at bounding box center [642, 151] width 48 height 7
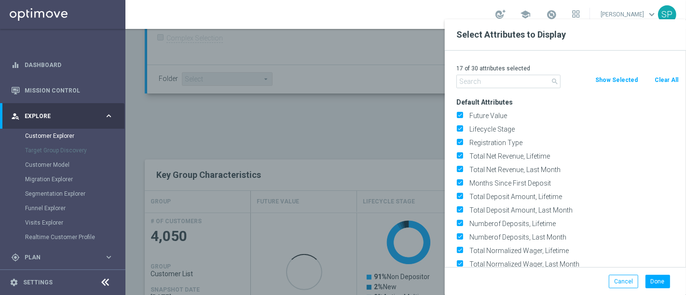
click at [655, 75] on button "Clear All" at bounding box center [667, 80] width 26 height 11
checkbox input "false"
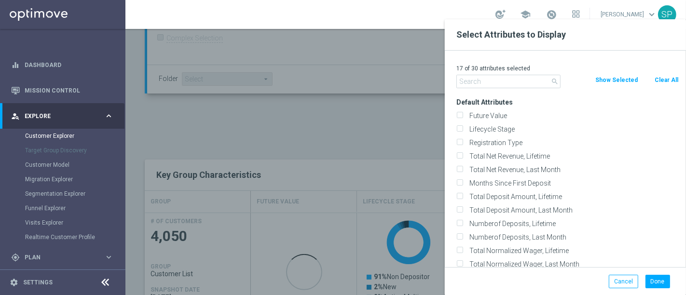
checkbox input "false"
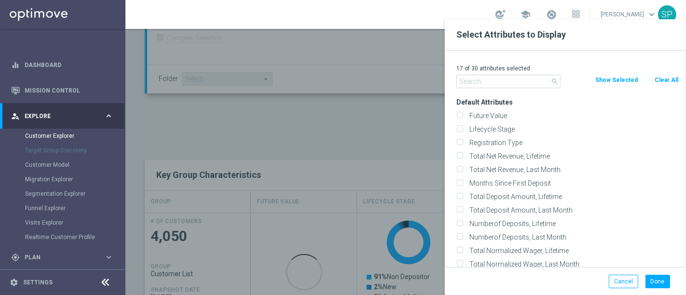
checkbox input "false"
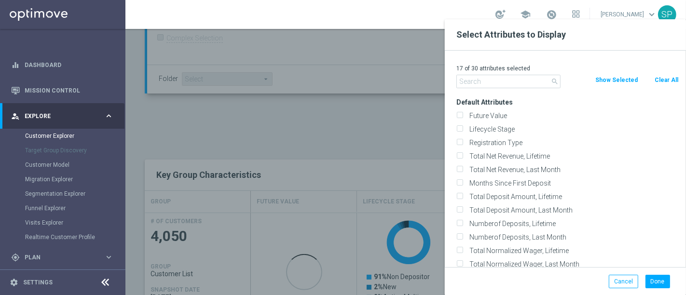
checkbox input "false"
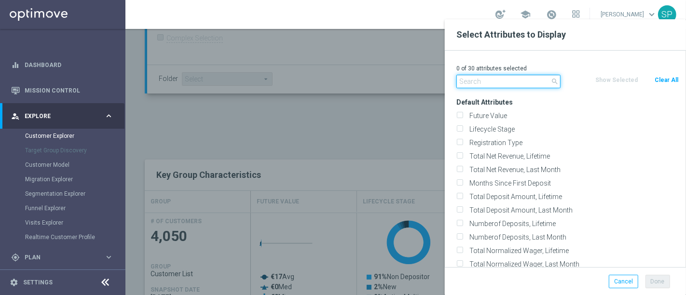
click at [489, 83] on input "text" at bounding box center [509, 82] width 104 height 14
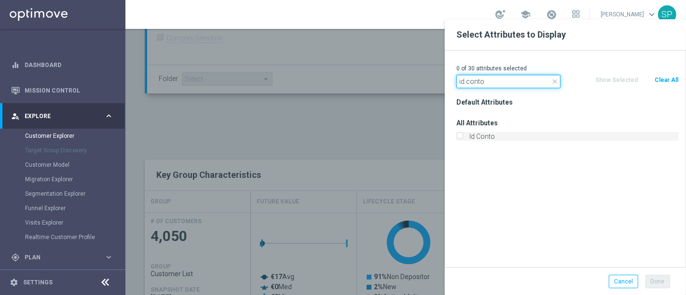
type input "id conto"
click at [482, 137] on label "Id Conto" at bounding box center [572, 136] width 213 height 9
click at [463, 137] on input "Id Conto" at bounding box center [460, 138] width 6 height 6
checkbox input "true"
drag, startPoint x: 488, startPoint y: 85, endPoint x: 405, endPoint y: 83, distance: 83.0
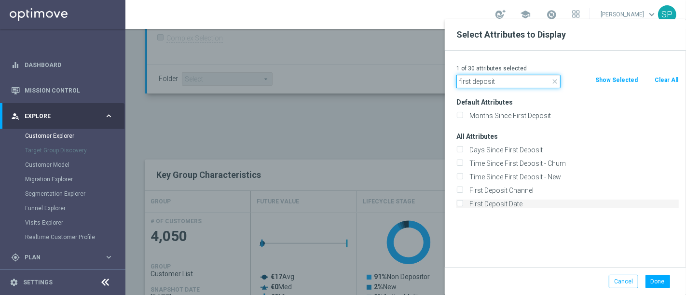
type input "first deposit"
click at [487, 205] on label "First Deposit Date" at bounding box center [572, 204] width 213 height 9
click at [463, 205] on input "First Deposit Date" at bounding box center [460, 205] width 6 height 6
checkbox input "true"
click at [654, 278] on button "Done" at bounding box center [658, 282] width 25 height 14
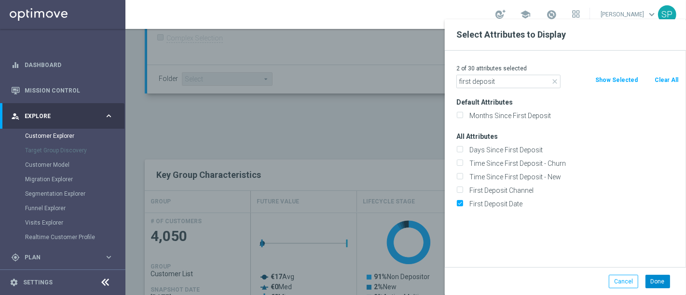
type input "Search"
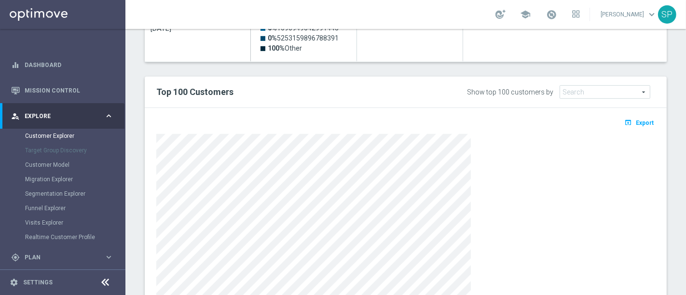
scroll to position [536, 0]
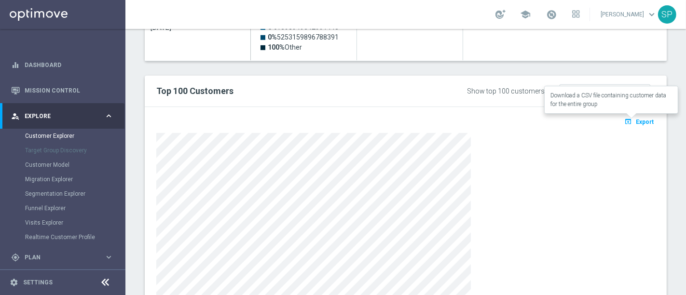
click at [640, 115] on button "open_in_browser Export" at bounding box center [639, 121] width 32 height 13
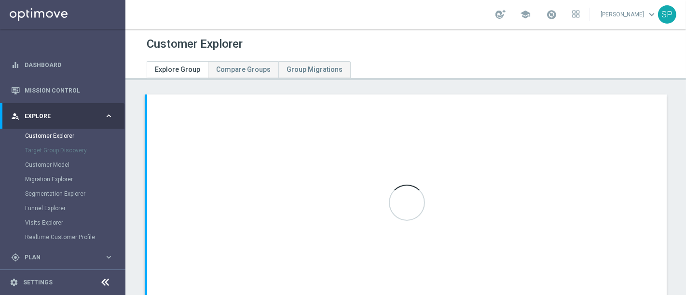
scroll to position [73, 0]
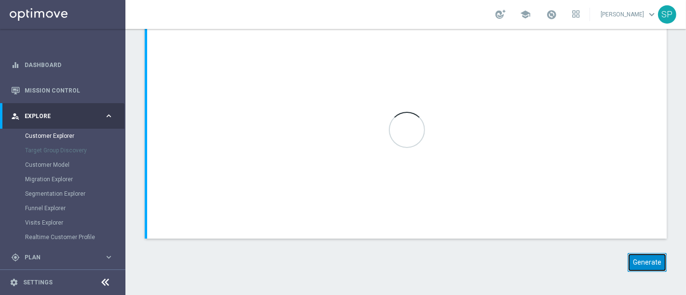
click at [645, 268] on button "Generate" at bounding box center [647, 262] width 39 height 19
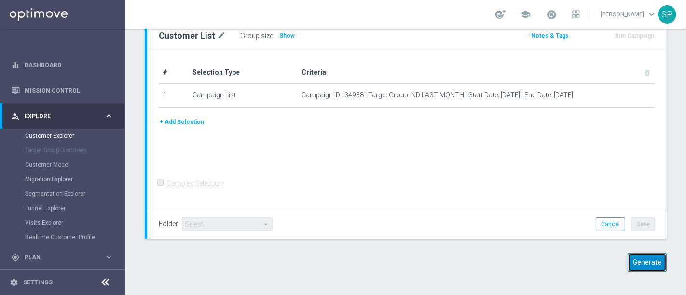
click at [645, 266] on button "Generate" at bounding box center [647, 262] width 39 height 19
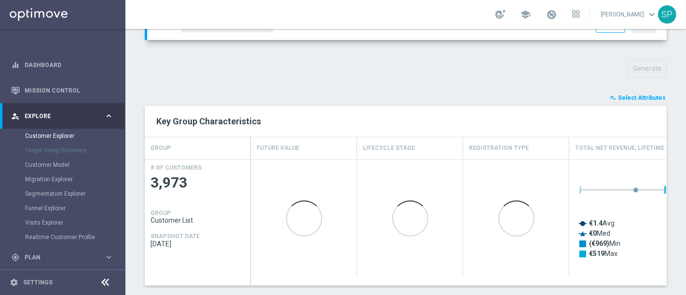
scroll to position [317, 0]
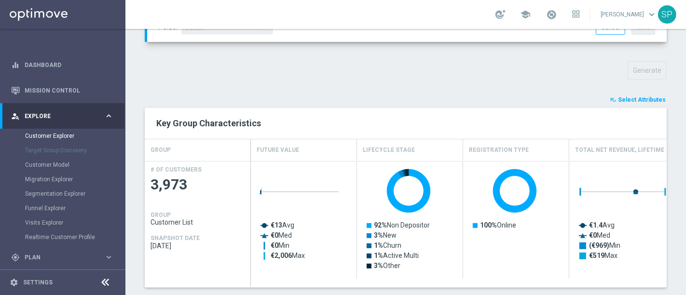
click at [636, 97] on span "Select Attributes" at bounding box center [642, 100] width 48 height 7
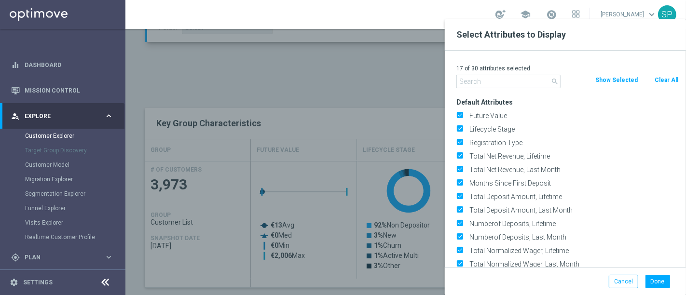
click at [670, 77] on button "Clear All" at bounding box center [667, 80] width 26 height 11
checkbox input "false"
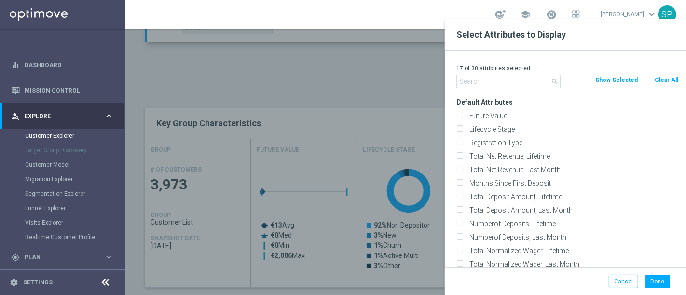
checkbox input "false"
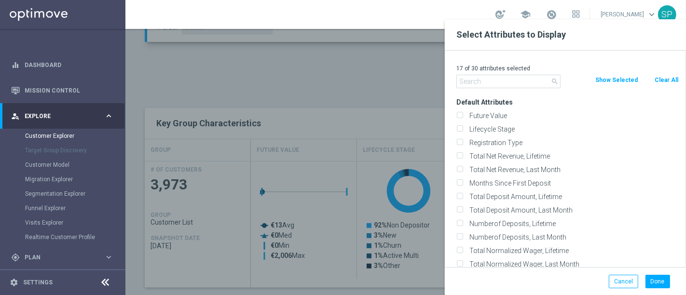
checkbox input "false"
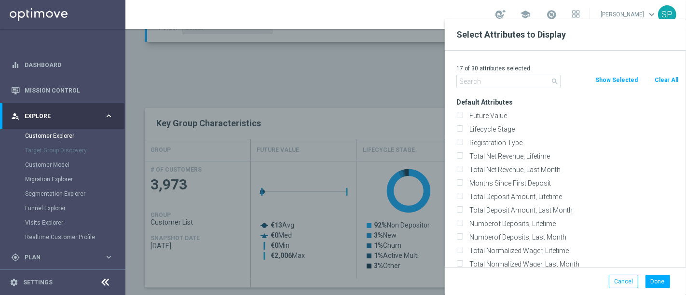
checkbox input "false"
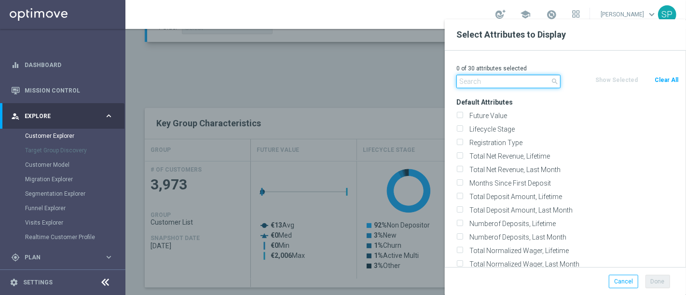
click at [505, 78] on input "text" at bounding box center [509, 82] width 104 height 14
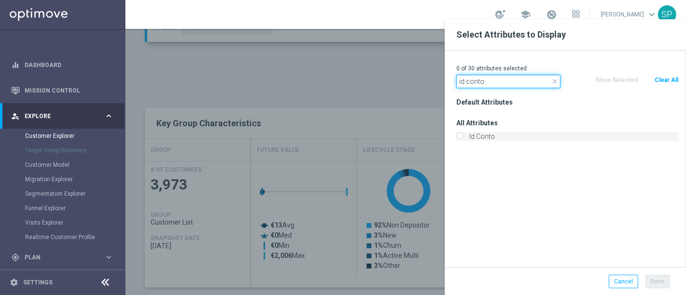
type input "id conto"
click at [486, 137] on label "Id Conto" at bounding box center [572, 136] width 213 height 9
click at [463, 137] on input "Id Conto" at bounding box center [460, 138] width 6 height 6
checkbox input "true"
drag, startPoint x: 510, startPoint y: 84, endPoint x: 407, endPoint y: 84, distance: 103.3
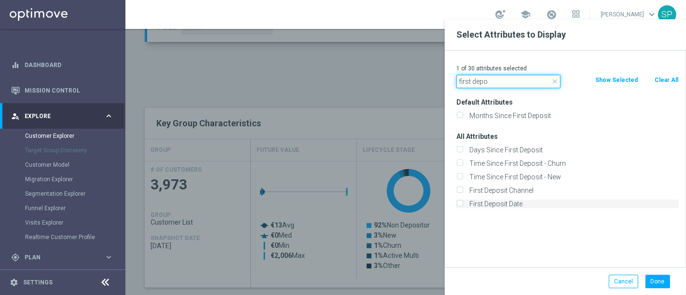
type input "first depo"
click at [506, 204] on label "First Deposit Date" at bounding box center [572, 204] width 213 height 9
click at [463, 204] on input "First Deposit Date" at bounding box center [460, 205] width 6 height 6
checkbox input "true"
click at [654, 283] on button "Done" at bounding box center [658, 282] width 25 height 14
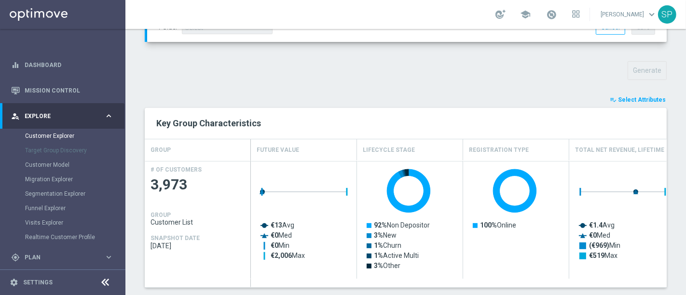
type input "Search"
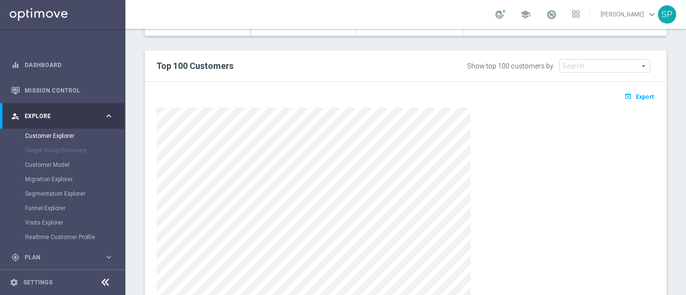
scroll to position [567, 0]
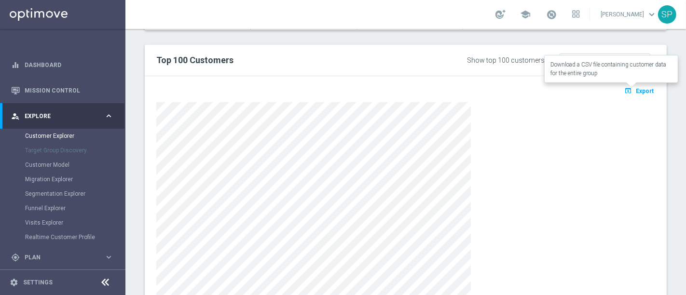
click at [634, 92] on button "open_in_browser Export" at bounding box center [639, 90] width 32 height 13
click at [611, 171] on div at bounding box center [405, 201] width 499 height 198
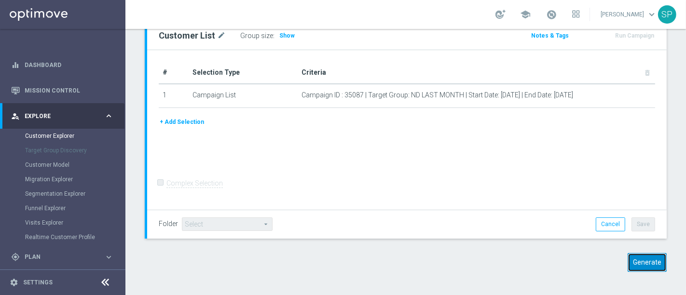
click at [641, 255] on button "Generate" at bounding box center [647, 262] width 39 height 19
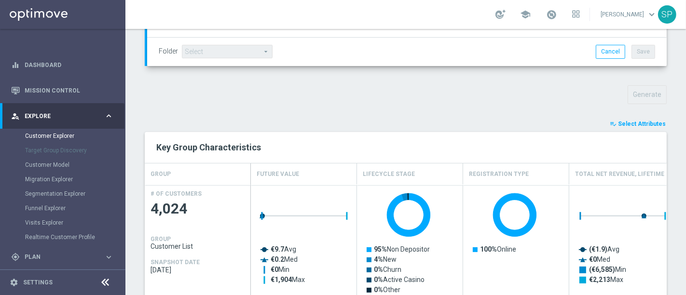
scroll to position [293, 0]
click at [633, 126] on button "playlist_add_check Select Attributes" at bounding box center [638, 123] width 58 height 11
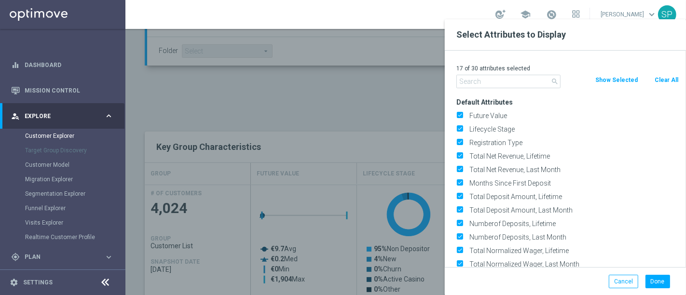
click at [667, 75] on button "Clear All" at bounding box center [667, 80] width 26 height 11
checkbox input "false"
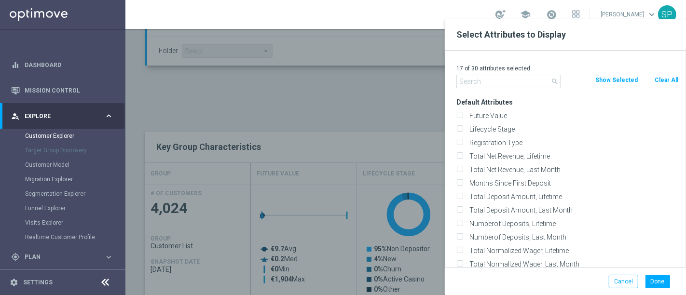
checkbox input "false"
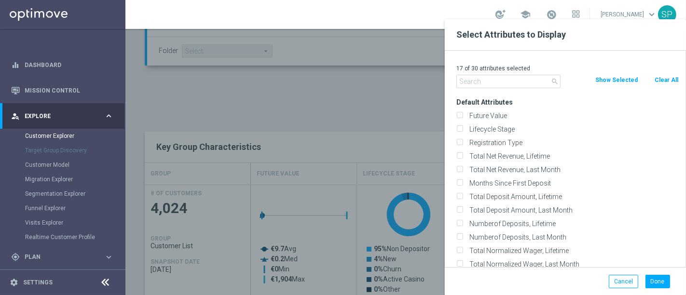
checkbox input "false"
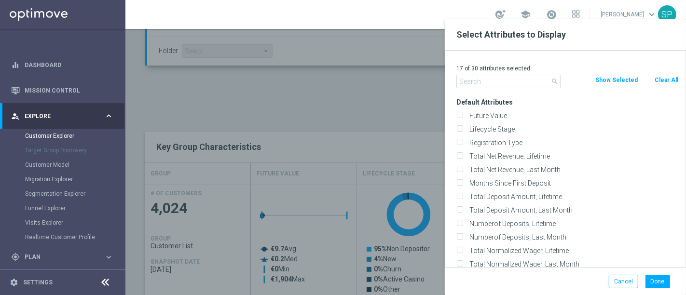
checkbox input "false"
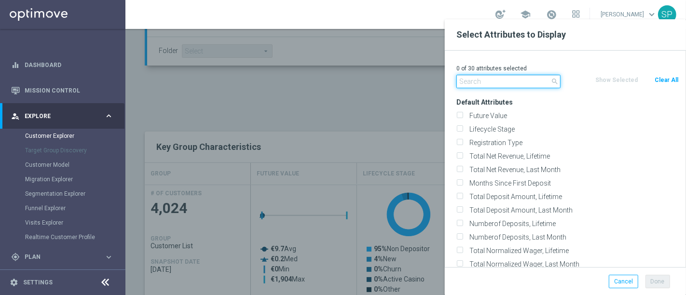
click at [514, 79] on input "text" at bounding box center [509, 82] width 104 height 14
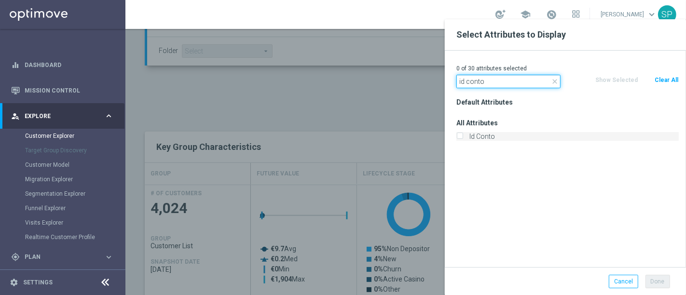
type input "id conto"
click at [480, 137] on label "Id Conto" at bounding box center [572, 136] width 213 height 9
click at [463, 137] on input "Id Conto" at bounding box center [460, 138] width 6 height 6
checkbox input "true"
drag, startPoint x: 497, startPoint y: 82, endPoint x: 365, endPoint y: 83, distance: 131.3
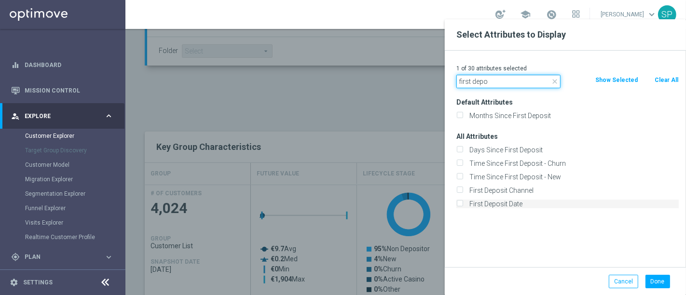
type input "first depo"
click at [470, 202] on label "First Deposit Date" at bounding box center [572, 204] width 213 height 9
click at [463, 202] on input "First Deposit Date" at bounding box center [460, 205] width 6 height 6
checkbox input "true"
click at [666, 277] on button "Done" at bounding box center [658, 282] width 25 height 14
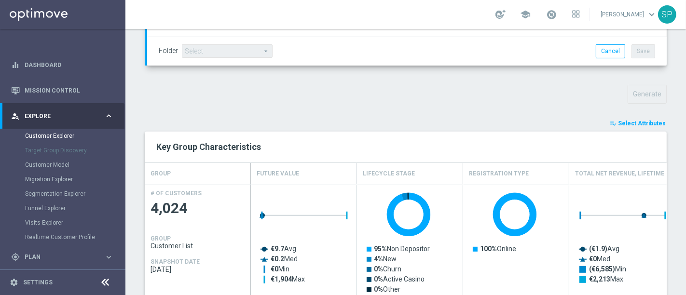
type input "Search"
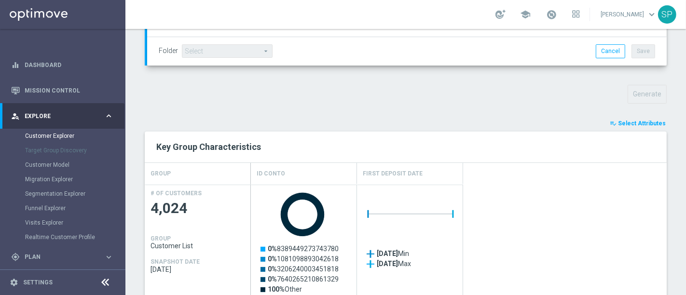
scroll to position [605, 0]
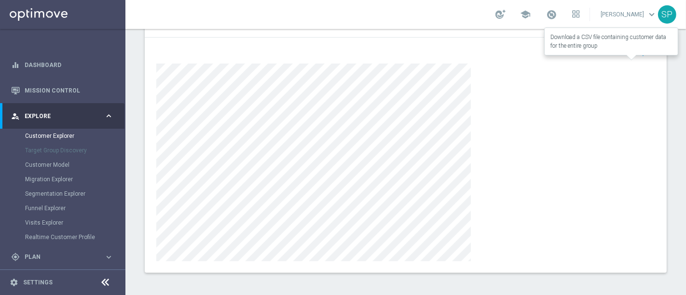
click at [639, 49] on span "Export" at bounding box center [645, 52] width 18 height 7
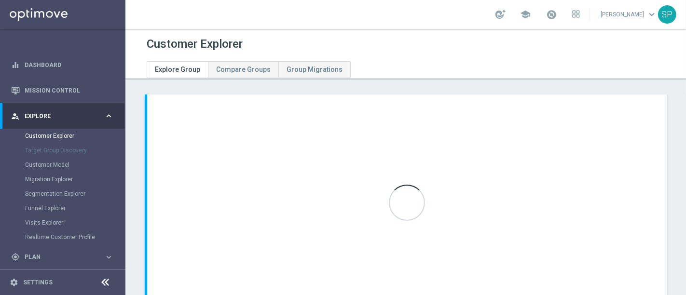
scroll to position [73, 0]
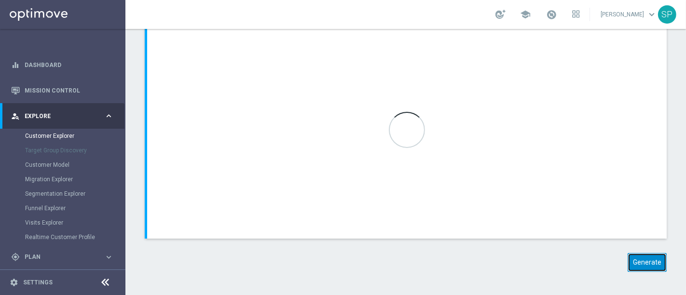
click at [639, 259] on button "Generate" at bounding box center [647, 262] width 39 height 19
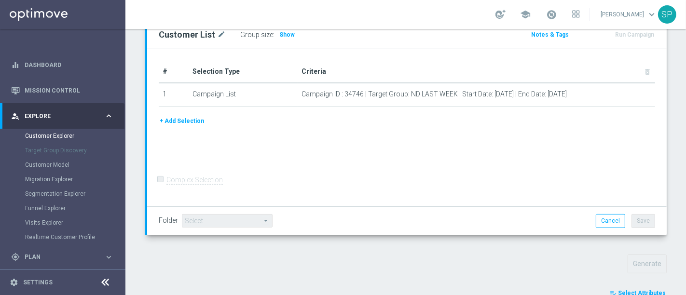
scroll to position [290, 0]
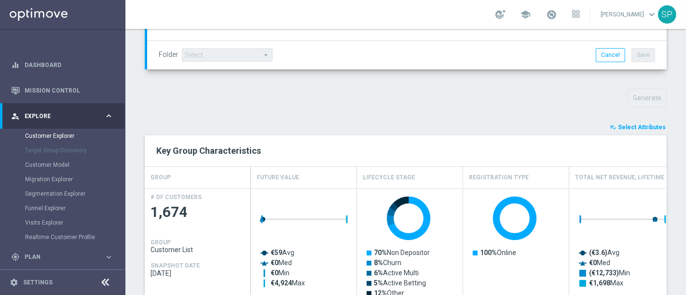
click at [623, 127] on span "Select Attributes" at bounding box center [642, 127] width 48 height 7
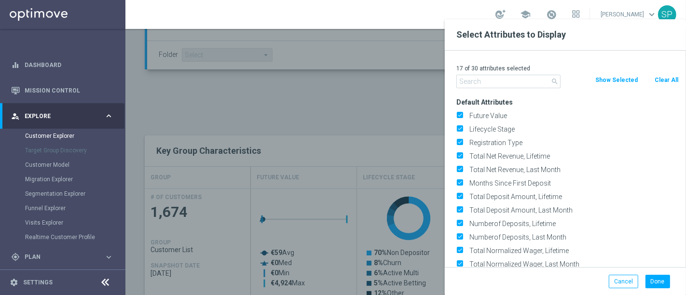
click at [670, 82] on button "Clear All" at bounding box center [667, 80] width 26 height 11
checkbox input "false"
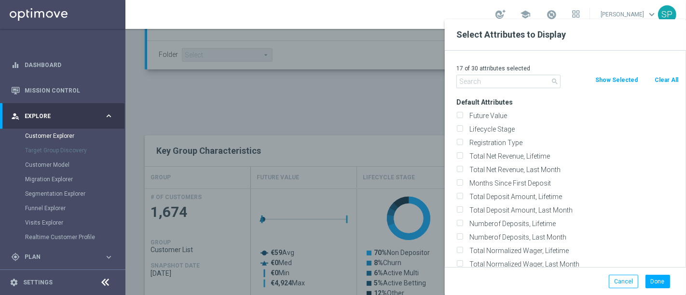
checkbox input "false"
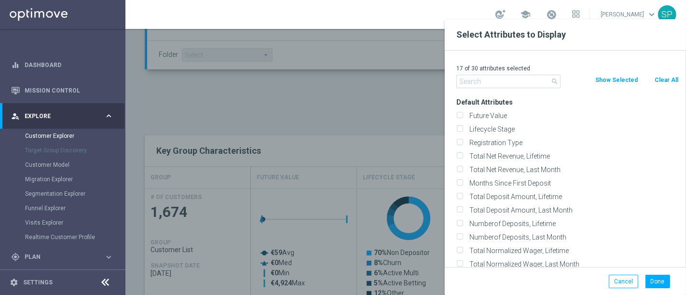
checkbox input "false"
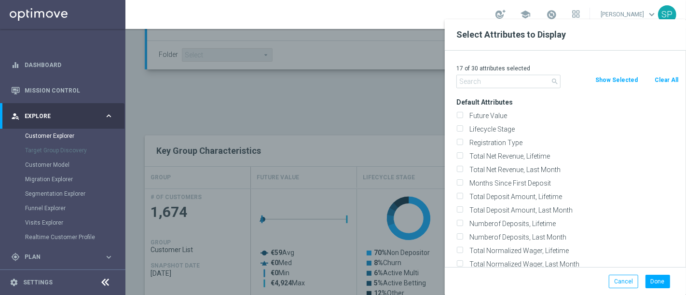
checkbox input "false"
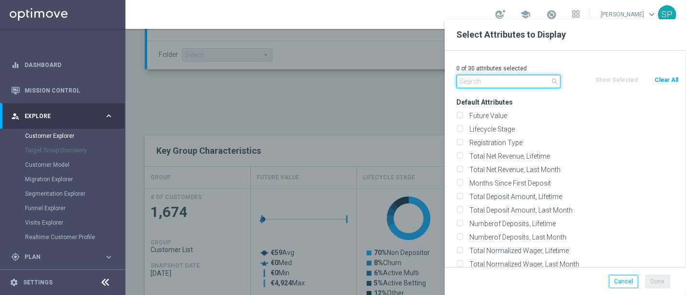
click at [530, 84] on input "text" at bounding box center [509, 82] width 104 height 14
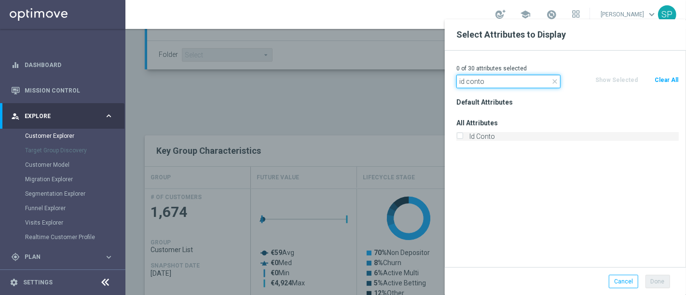
type input "id conto"
click at [514, 139] on label "Id Conto" at bounding box center [572, 136] width 213 height 9
click at [463, 139] on input "Id Conto" at bounding box center [460, 138] width 6 height 6
checkbox input "true"
drag, startPoint x: 506, startPoint y: 79, endPoint x: 403, endPoint y: 81, distance: 102.3
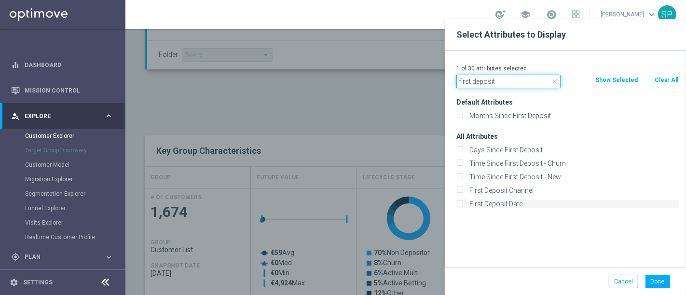
type input "first deposit"
click at [489, 206] on label "First Deposit Date" at bounding box center [572, 204] width 213 height 9
click at [463, 206] on input "First Deposit Date" at bounding box center [460, 205] width 6 height 6
checkbox input "true"
click at [653, 281] on button "Done" at bounding box center [658, 282] width 25 height 14
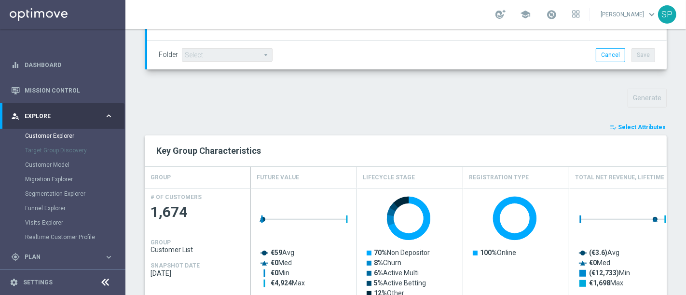
type input "Search"
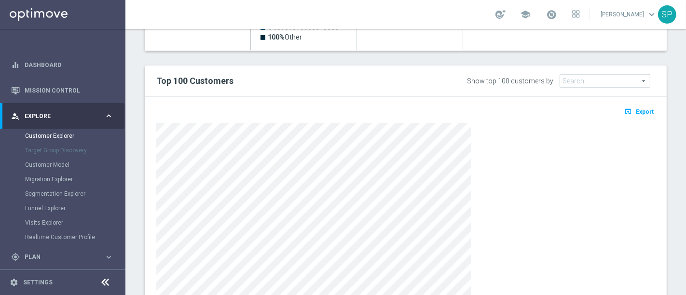
scroll to position [605, 0]
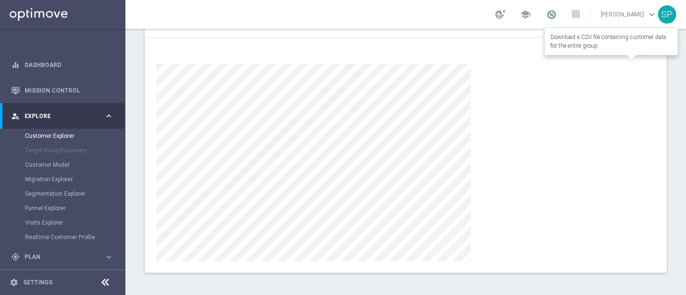
click at [638, 51] on span "Export" at bounding box center [645, 52] width 18 height 7
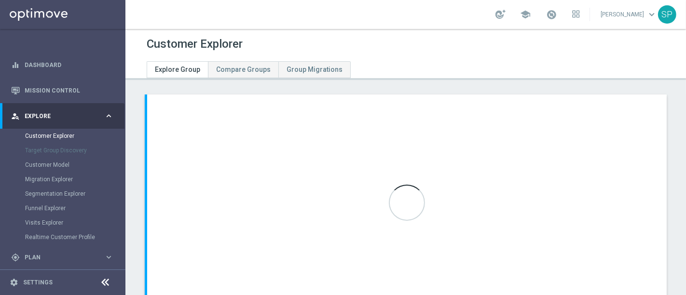
scroll to position [73, 0]
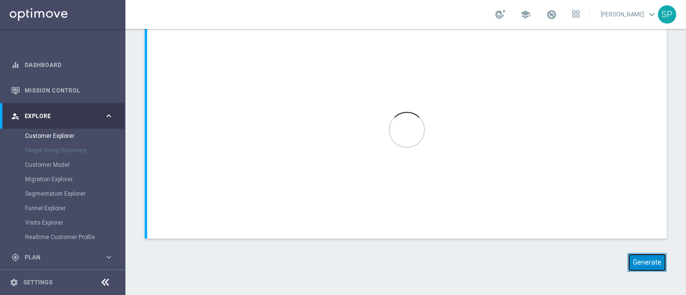
click at [639, 259] on button "Generate" at bounding box center [647, 262] width 39 height 19
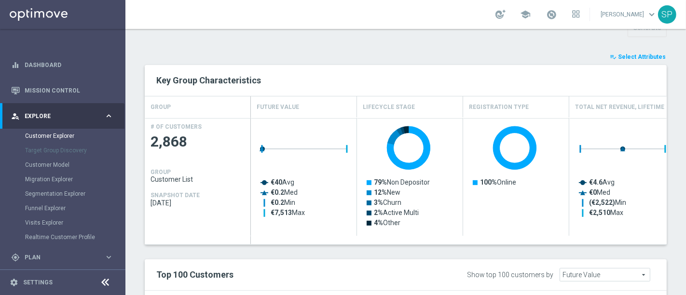
scroll to position [368, 0]
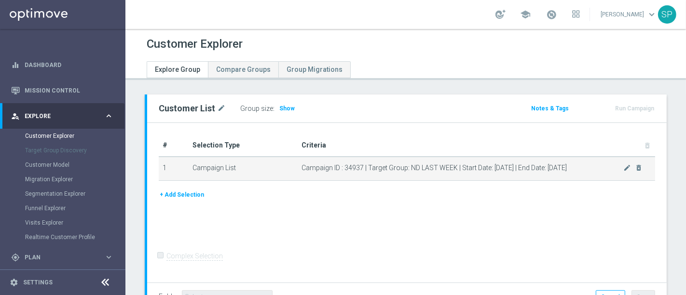
scroll to position [73, 0]
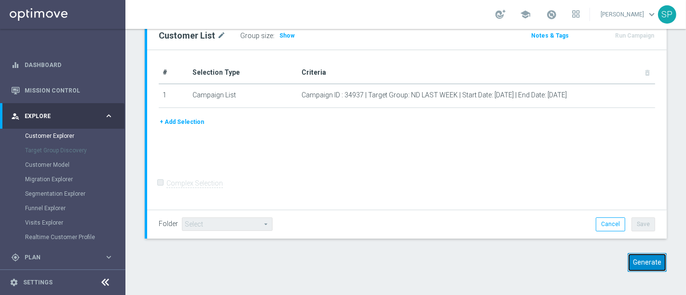
click at [647, 257] on button "Generate" at bounding box center [647, 262] width 39 height 19
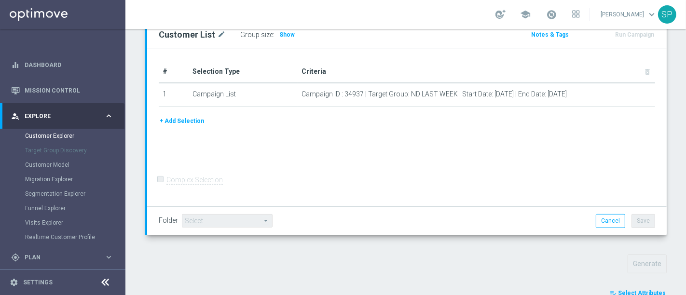
scroll to position [369, 0]
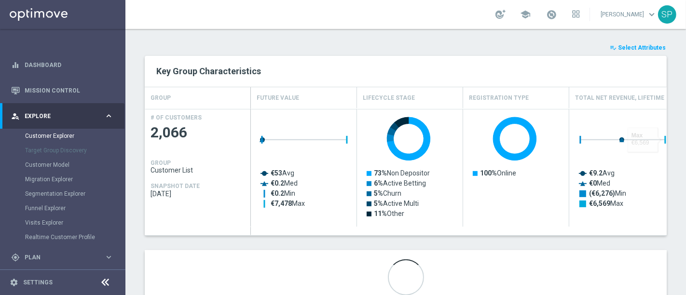
click at [647, 44] on span "Select Attributes" at bounding box center [642, 47] width 48 height 7
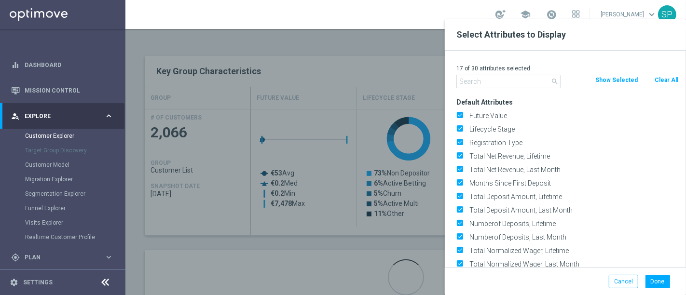
click at [666, 77] on button "Clear All" at bounding box center [667, 80] width 26 height 11
checkbox input "false"
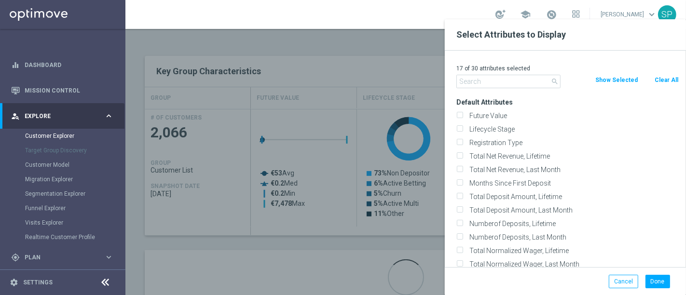
checkbox input "false"
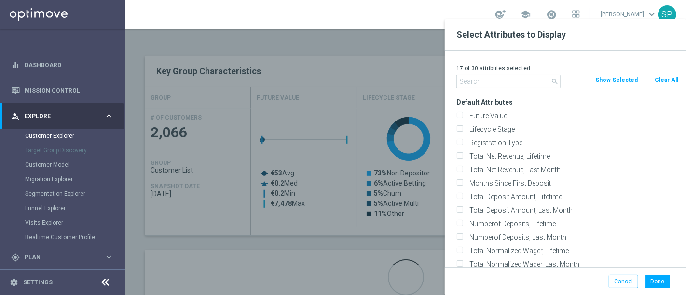
checkbox input "false"
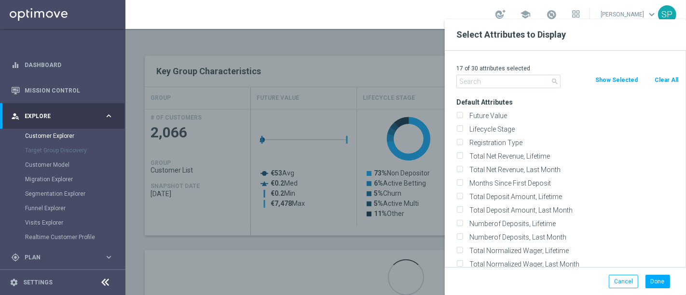
checkbox input "false"
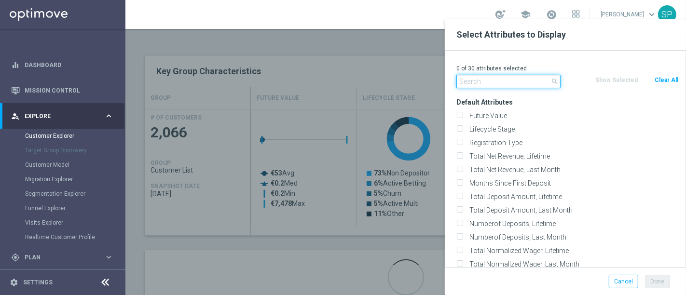
click at [539, 80] on input "text" at bounding box center [509, 82] width 104 height 14
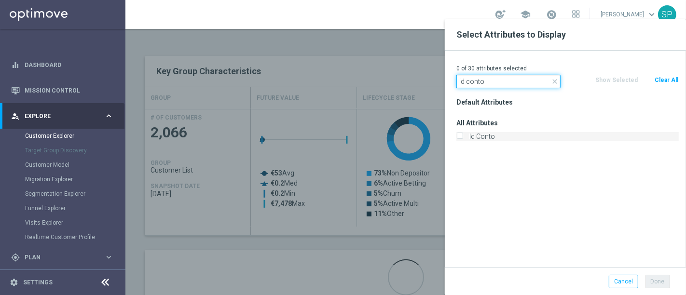
type input "id conto"
click at [499, 136] on label "Id Conto" at bounding box center [572, 136] width 213 height 9
click at [463, 136] on input "Id Conto" at bounding box center [460, 138] width 6 height 6
checkbox input "true"
drag, startPoint x: 491, startPoint y: 76, endPoint x: 371, endPoint y: 82, distance: 120.3
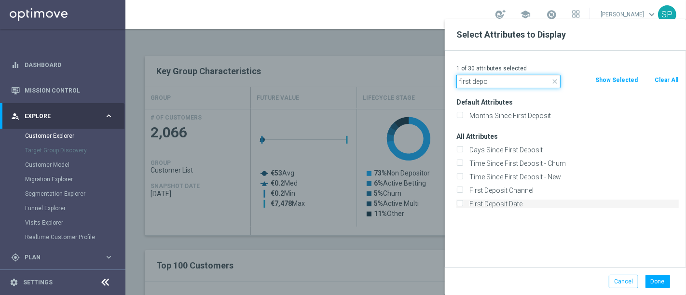
type input "first depo"
click at [468, 200] on label "First Deposit Date" at bounding box center [572, 204] width 213 height 9
click at [463, 202] on input "First Deposit Date" at bounding box center [460, 205] width 6 height 6
checkbox input "true"
click at [652, 276] on button "Done" at bounding box center [658, 282] width 25 height 14
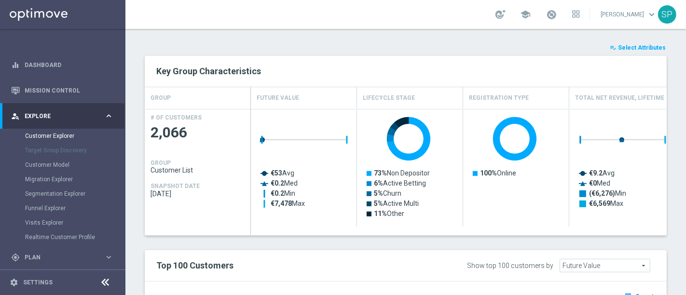
type input "Search"
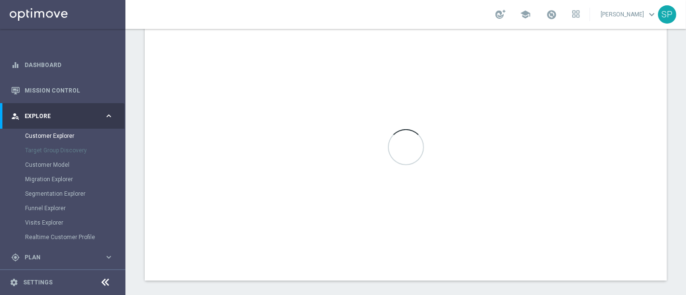
scroll to position [598, 0]
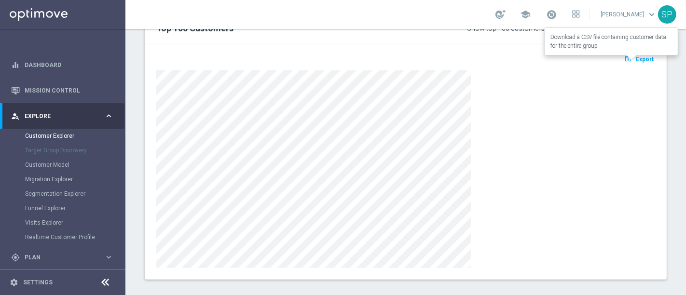
click at [636, 60] on span "Export" at bounding box center [645, 59] width 18 height 7
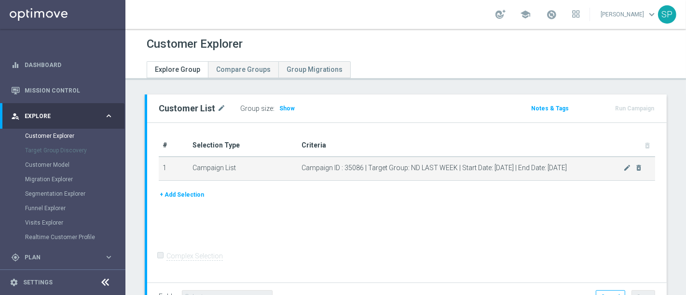
scroll to position [73, 0]
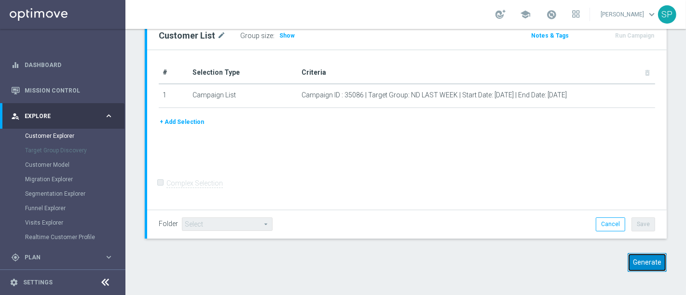
click at [639, 258] on button "Generate" at bounding box center [647, 262] width 39 height 19
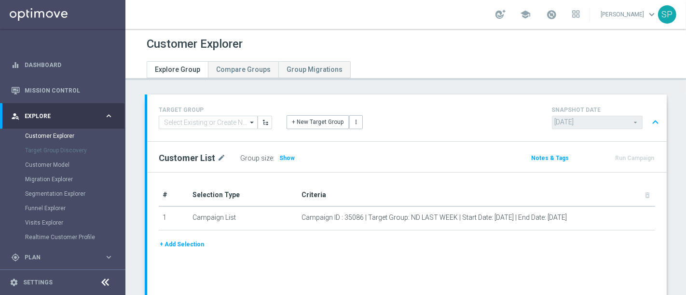
scroll to position [124, 0]
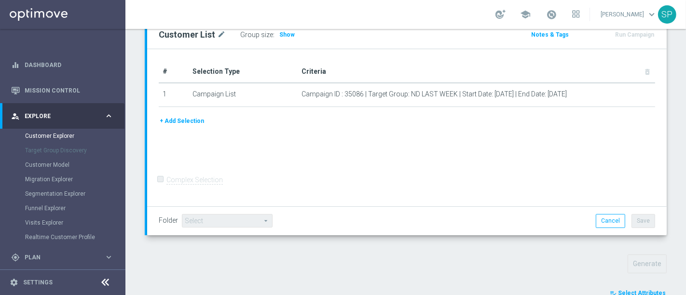
click at [618, 292] on span "Select Attributes" at bounding box center [642, 293] width 48 height 7
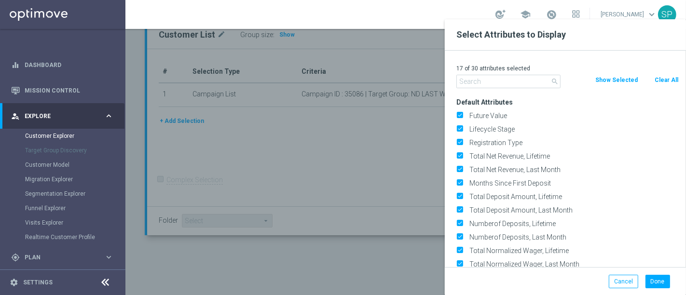
click at [668, 79] on button "Clear All" at bounding box center [667, 80] width 26 height 11
checkbox input "false"
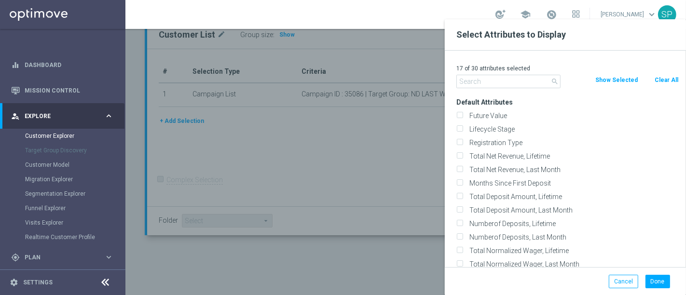
checkbox input "false"
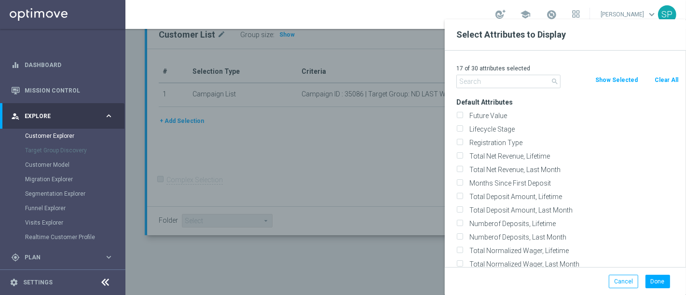
checkbox input "false"
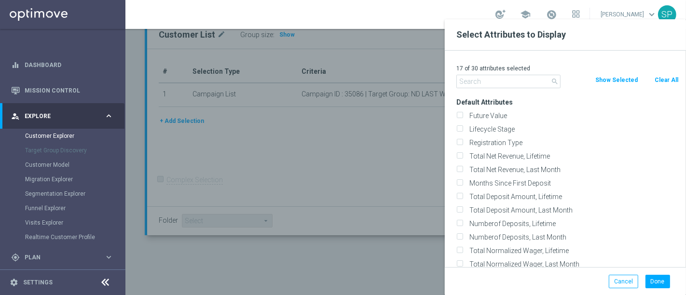
checkbox input "false"
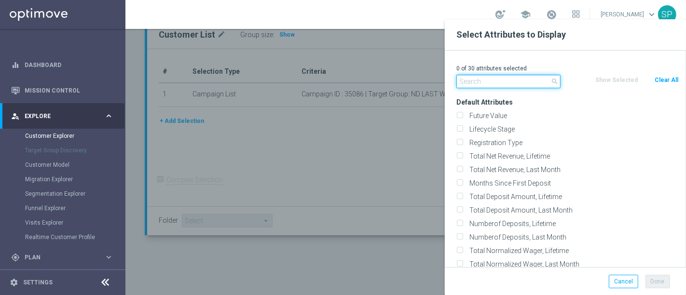
click at [472, 75] on input "text" at bounding box center [509, 82] width 104 height 14
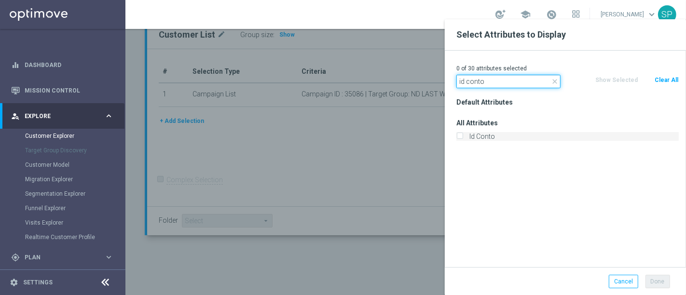
type input "id conto"
click at [485, 136] on label "Id Conto" at bounding box center [572, 136] width 213 height 9
click at [463, 136] on input "Id Conto" at bounding box center [460, 138] width 6 height 6
checkbox input "true"
drag, startPoint x: 495, startPoint y: 85, endPoint x: 401, endPoint y: 78, distance: 94.4
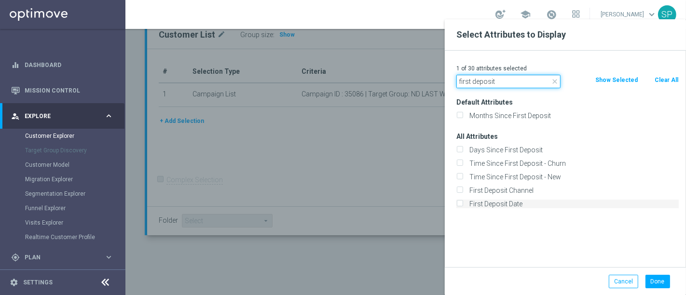
type input "first deposit"
click at [470, 201] on label "First Deposit Date" at bounding box center [572, 204] width 213 height 9
click at [463, 202] on input "First Deposit Date" at bounding box center [460, 205] width 6 height 6
checkbox input "true"
click at [668, 280] on button "Done" at bounding box center [658, 282] width 25 height 14
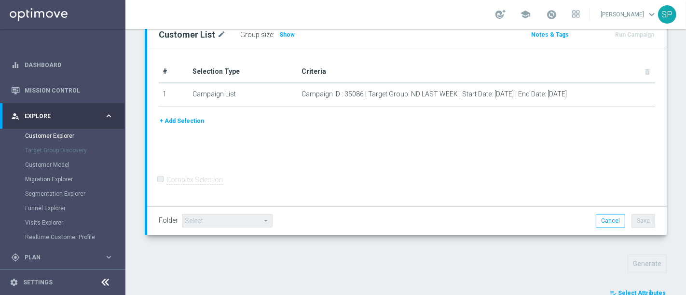
type input "Search"
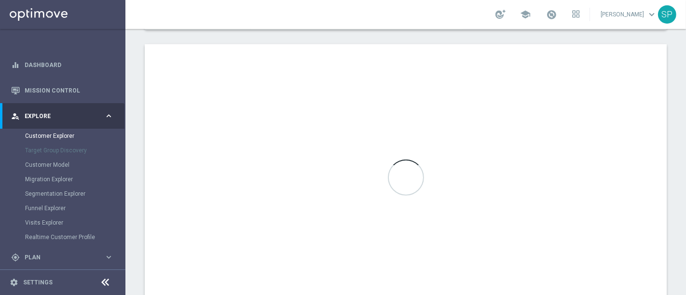
scroll to position [605, 0]
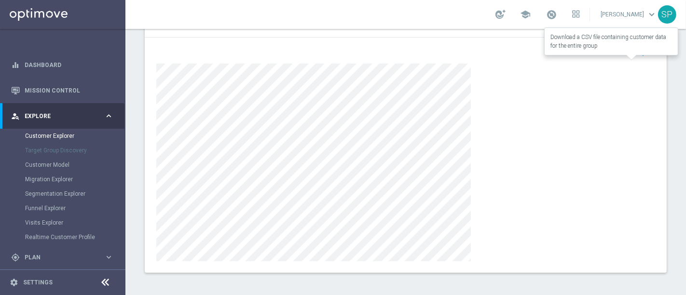
click at [636, 49] on span "Export" at bounding box center [645, 52] width 18 height 7
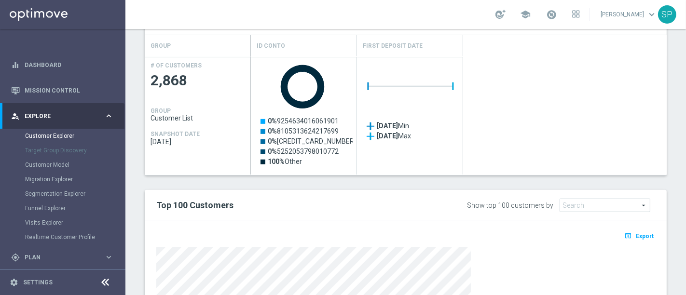
scroll to position [382, 0]
